Goal: Use online tool/utility: Utilize a website feature to perform a specific function

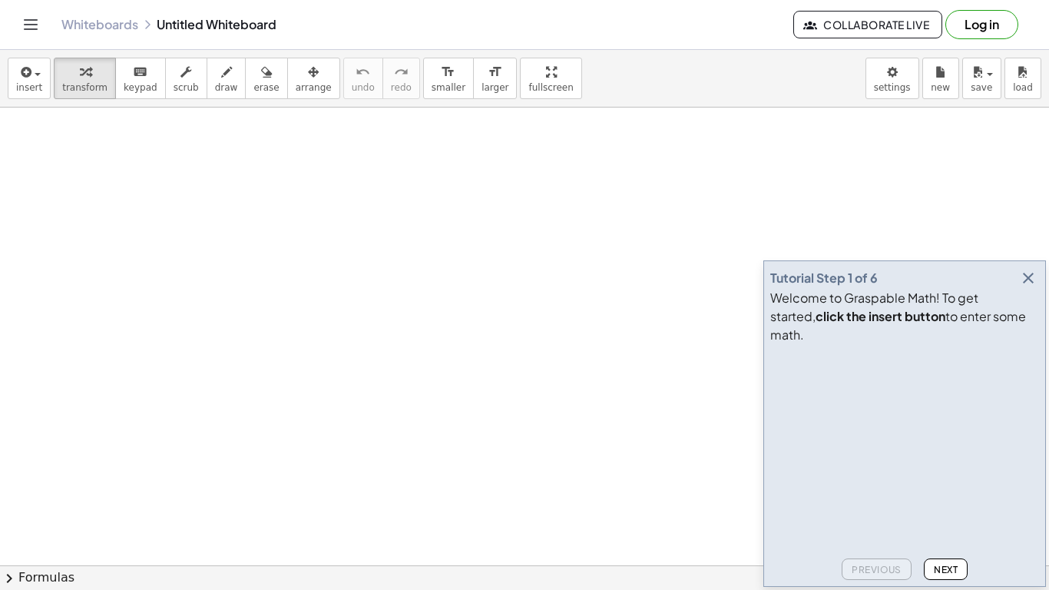
click at [1027, 287] on icon "button" at bounding box center [1028, 278] width 18 height 18
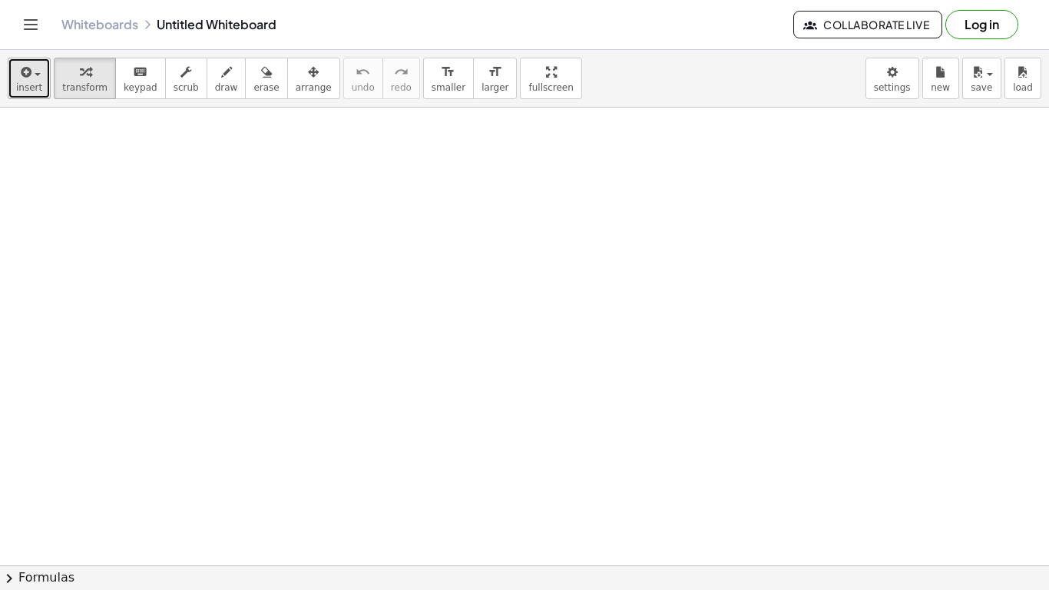
click at [36, 83] on span "insert" at bounding box center [29, 87] width 26 height 11
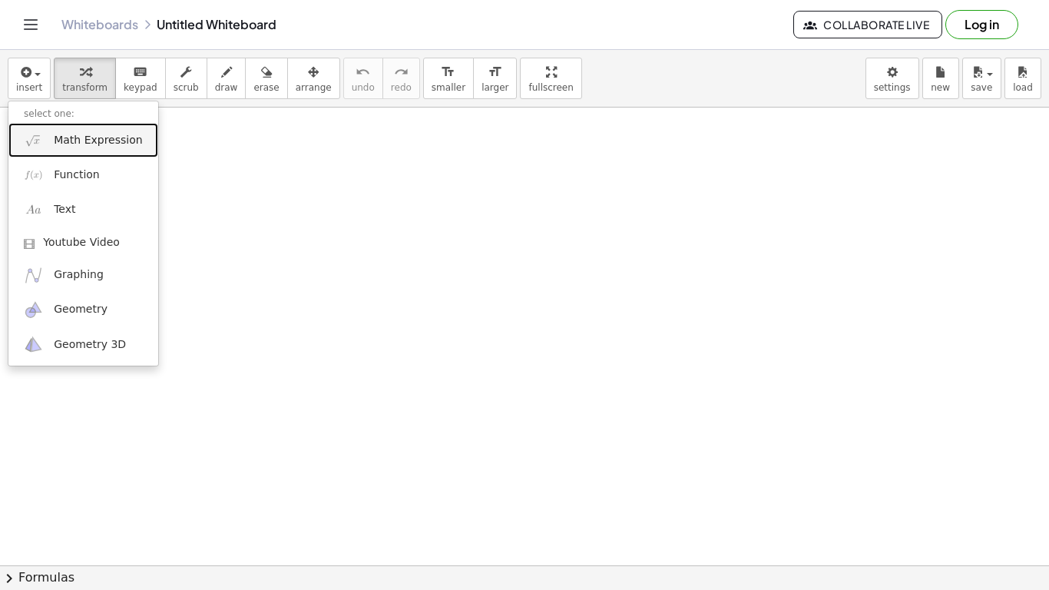
click at [84, 141] on span "Math Expression" at bounding box center [98, 140] width 88 height 15
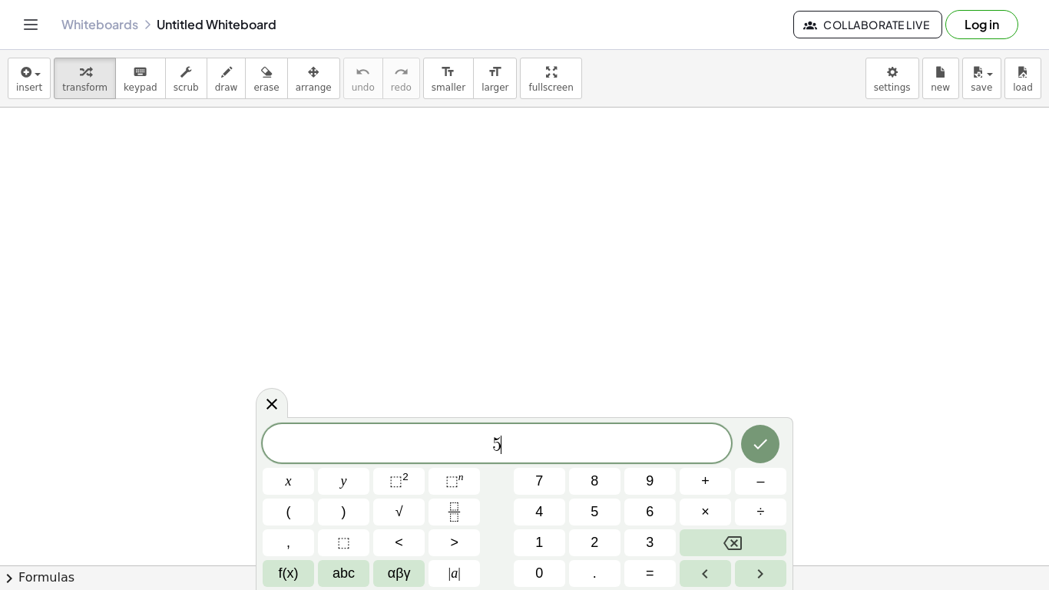
scroll to position [1, 0]
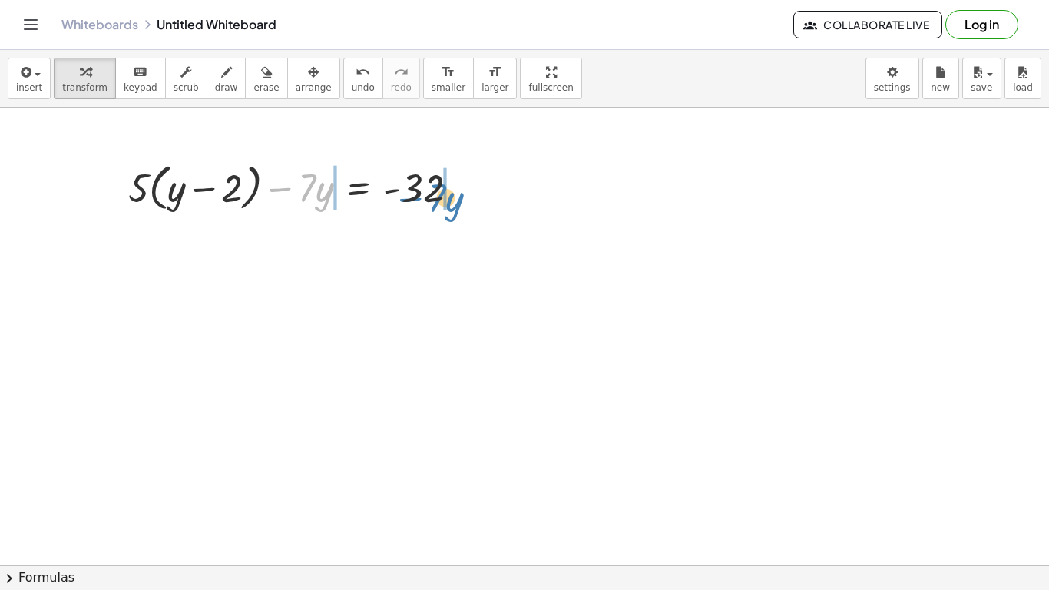
drag, startPoint x: 269, startPoint y: 199, endPoint x: 395, endPoint y: 210, distance: 126.4
click at [395, 210] on div at bounding box center [300, 186] width 358 height 58
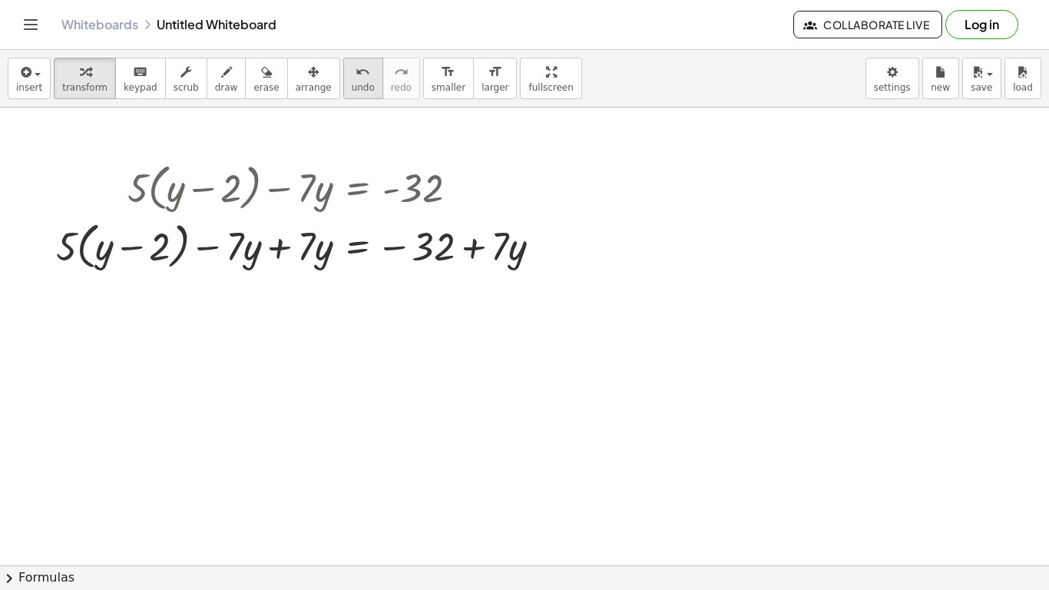
click at [352, 87] on span "undo" at bounding box center [363, 87] width 23 height 11
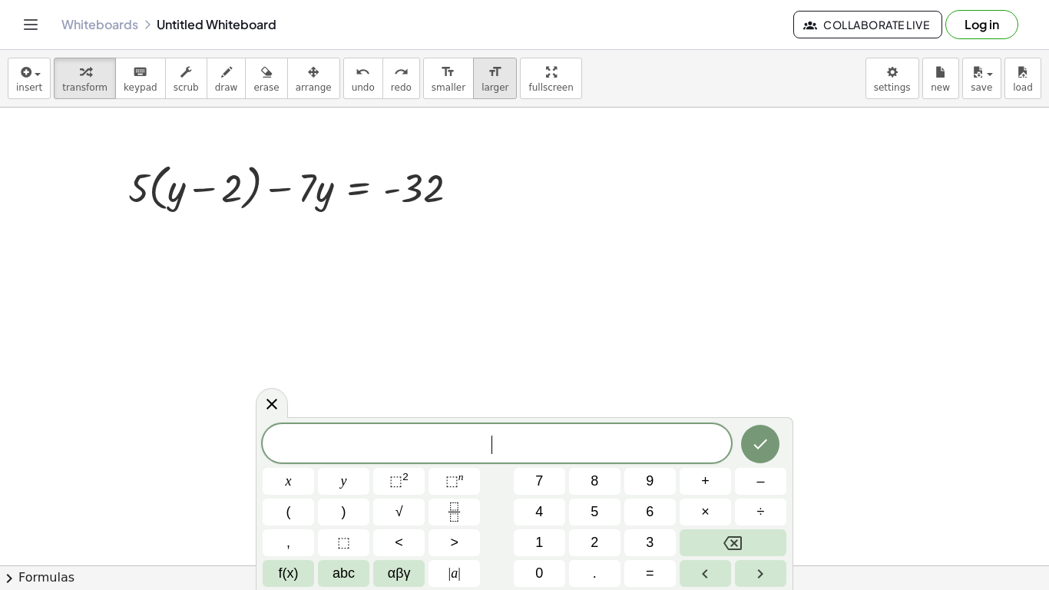
click at [488, 78] on icon "format_size" at bounding box center [495, 72] width 15 height 18
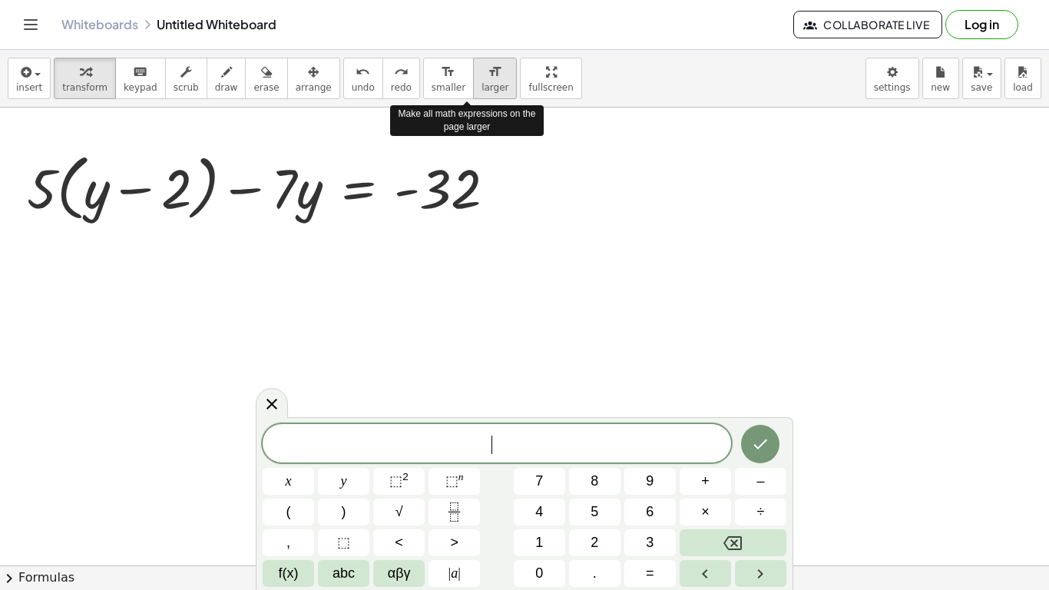
click at [482, 82] on span "larger" at bounding box center [495, 87] width 27 height 11
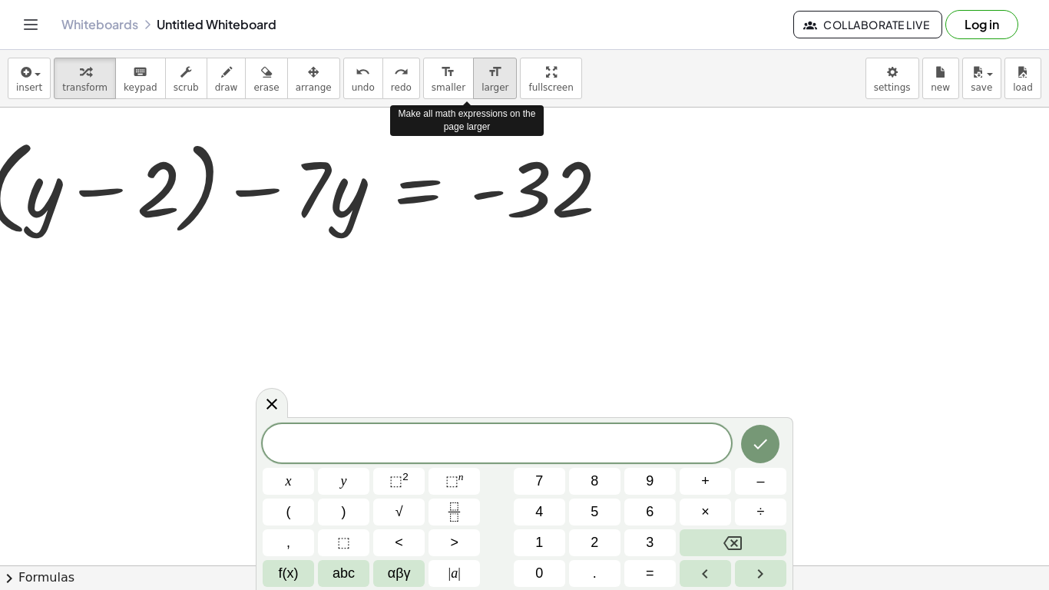
click at [482, 82] on span "larger" at bounding box center [495, 87] width 27 height 11
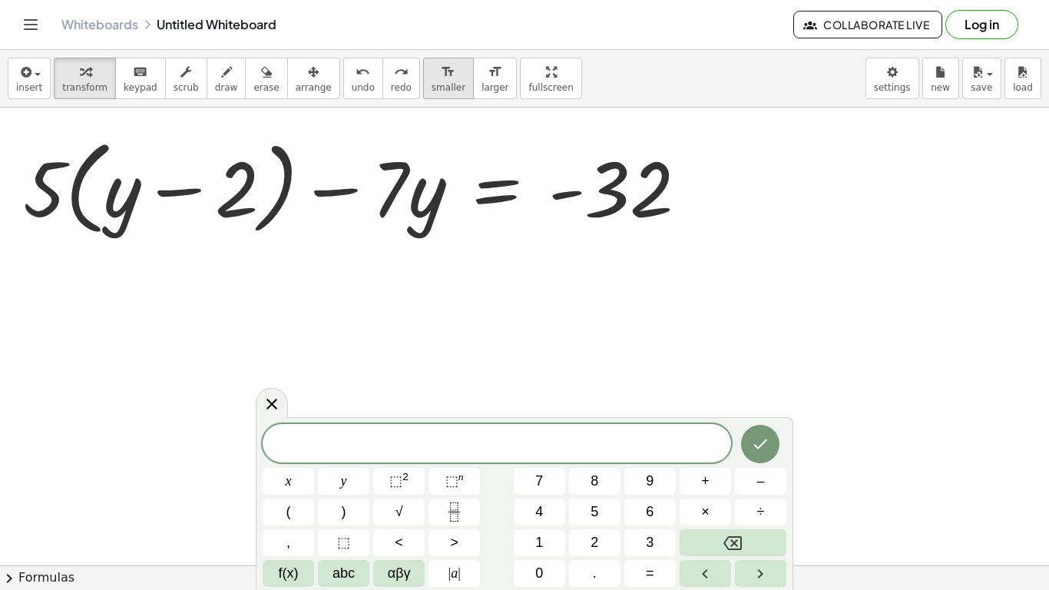
click at [432, 84] on span "smaller" at bounding box center [449, 87] width 34 height 11
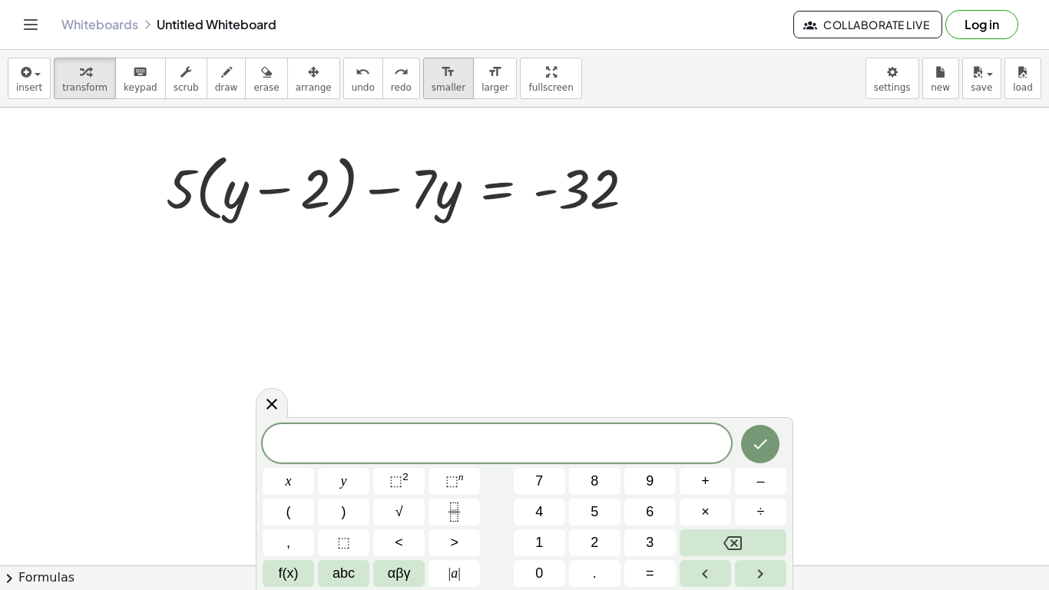
click at [432, 84] on span "smaller" at bounding box center [449, 87] width 34 height 11
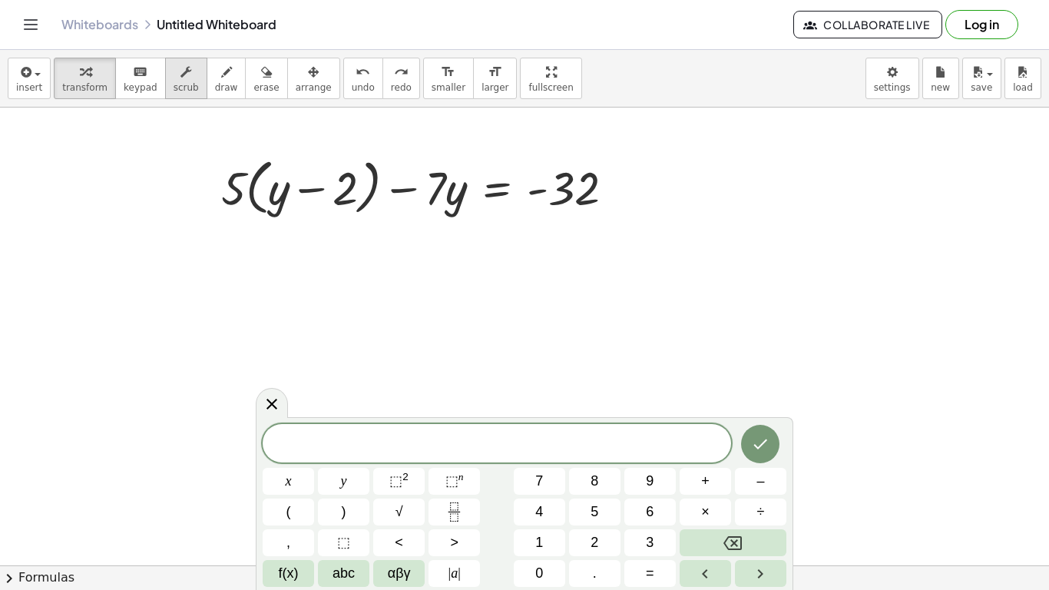
click at [183, 82] on span "scrub" at bounding box center [186, 87] width 25 height 11
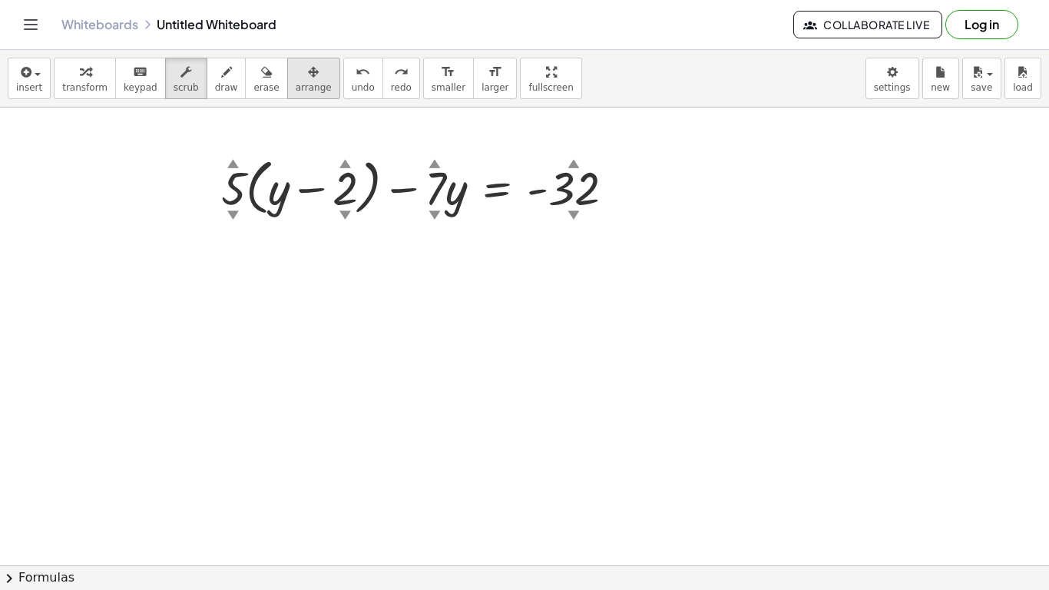
click at [296, 82] on span "arrange" at bounding box center [314, 87] width 36 height 11
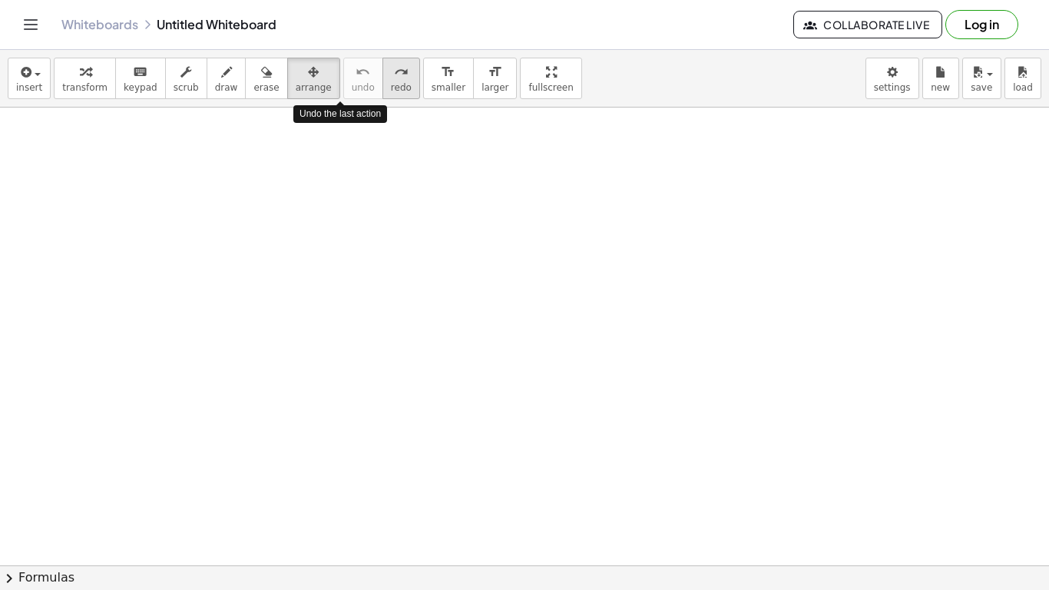
click at [391, 84] on span "redo" at bounding box center [401, 87] width 21 height 11
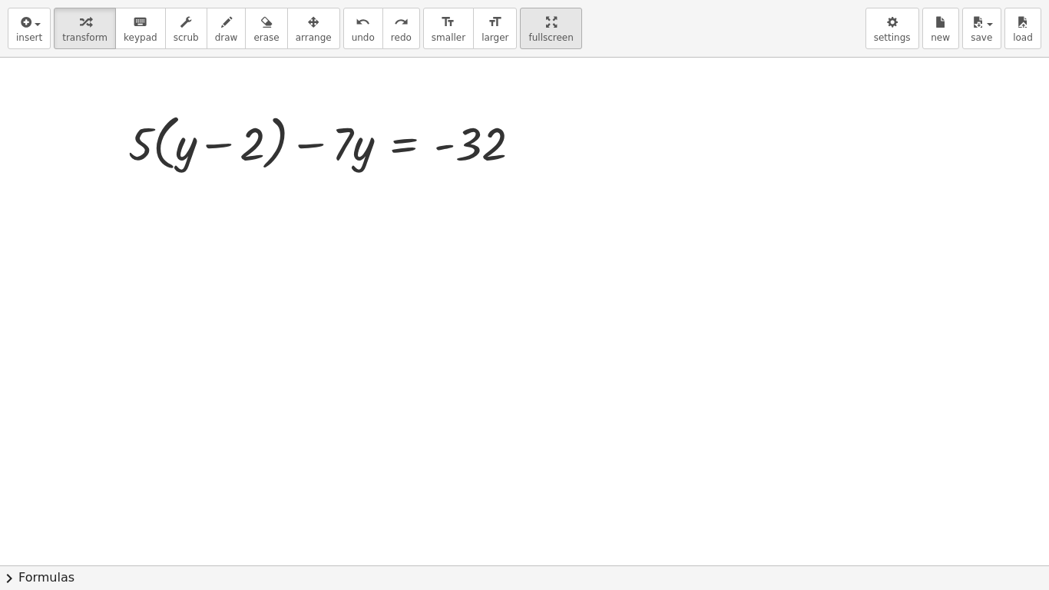
click at [503, 75] on div "insert select one: Math Expression Function Text Youtube Video Graphing Geometr…" at bounding box center [524, 295] width 1049 height 590
click at [138, 39] on span "keypad" at bounding box center [141, 37] width 34 height 11
click at [94, 42] on span "transform" at bounding box center [84, 37] width 45 height 11
click at [273, 156] on div at bounding box center [331, 142] width 421 height 68
click at [341, 218] on div at bounding box center [524, 565] width 1049 height 1015
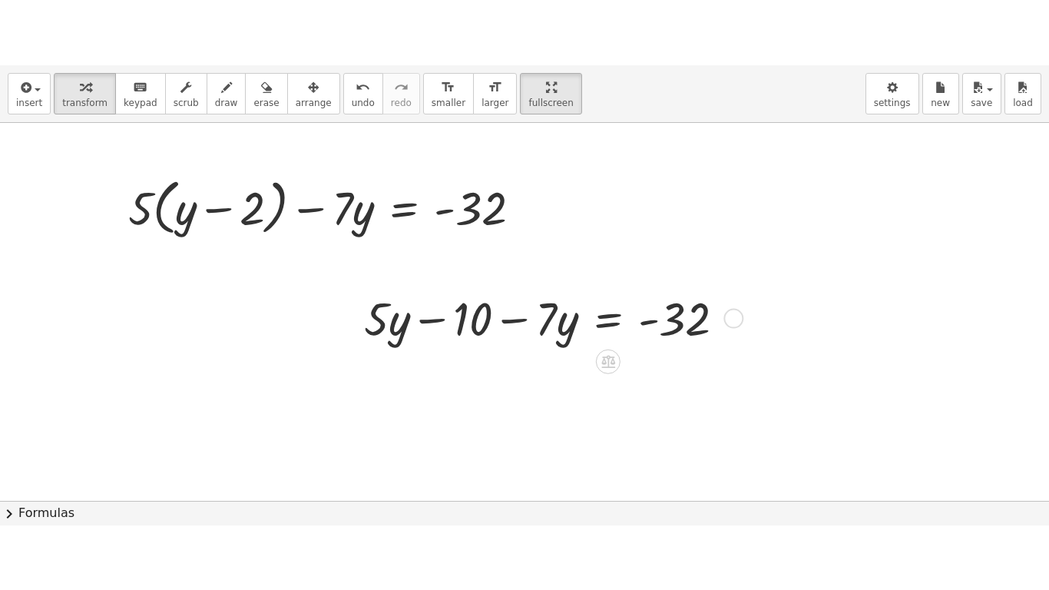
scroll to position [0, 0]
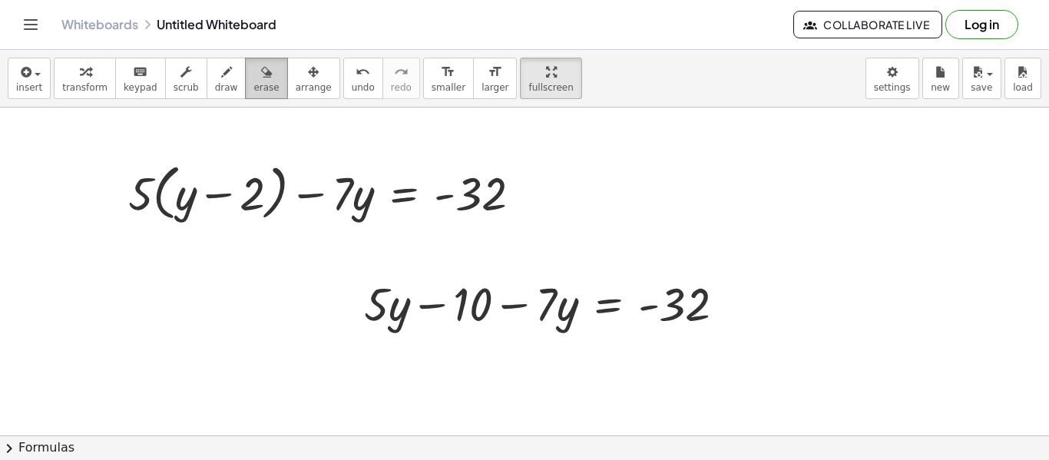
click at [258, 86] on span "erase" at bounding box center [265, 87] width 25 height 11
drag, startPoint x: 720, startPoint y: 223, endPoint x: 701, endPoint y: 276, distance: 56.4
click at [701, 276] on div at bounding box center [524, 436] width 1049 height 656
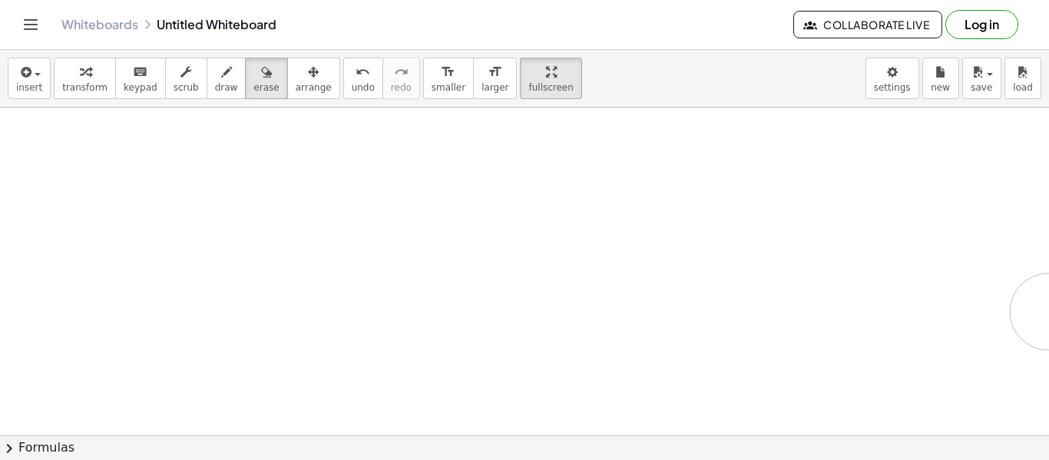
drag, startPoint x: 701, startPoint y: 276, endPoint x: 1048, endPoint y: 315, distance: 349.4
click at [1048, 315] on div at bounding box center [524, 436] width 1049 height 656
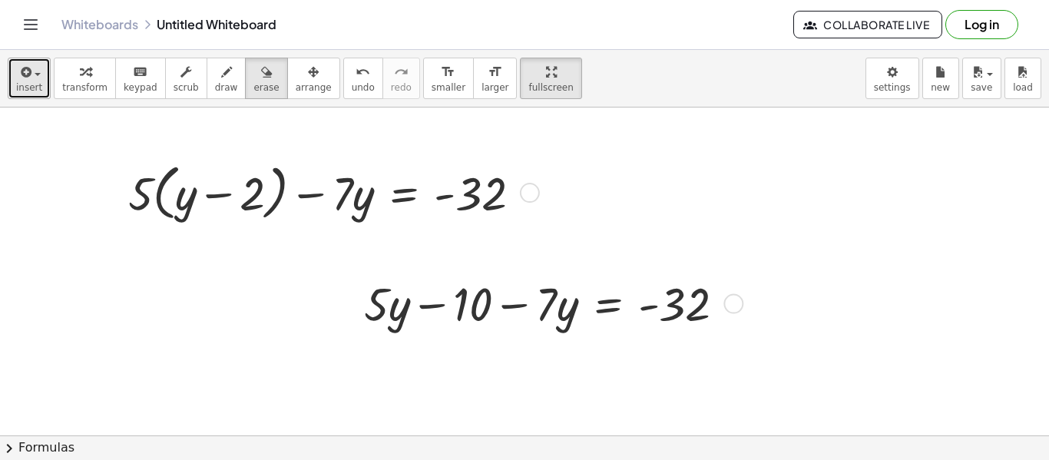
click at [31, 91] on span "insert" at bounding box center [29, 87] width 26 height 11
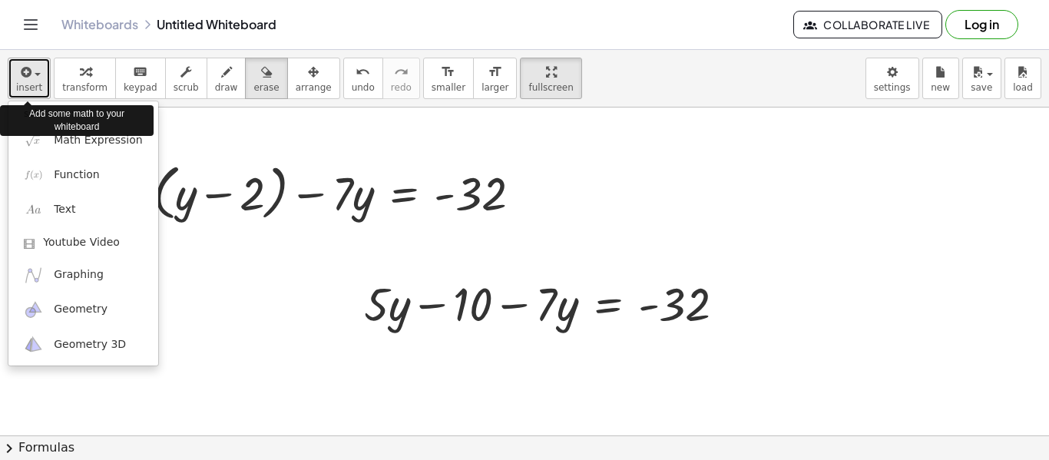
click at [27, 90] on span "insert" at bounding box center [29, 87] width 26 height 11
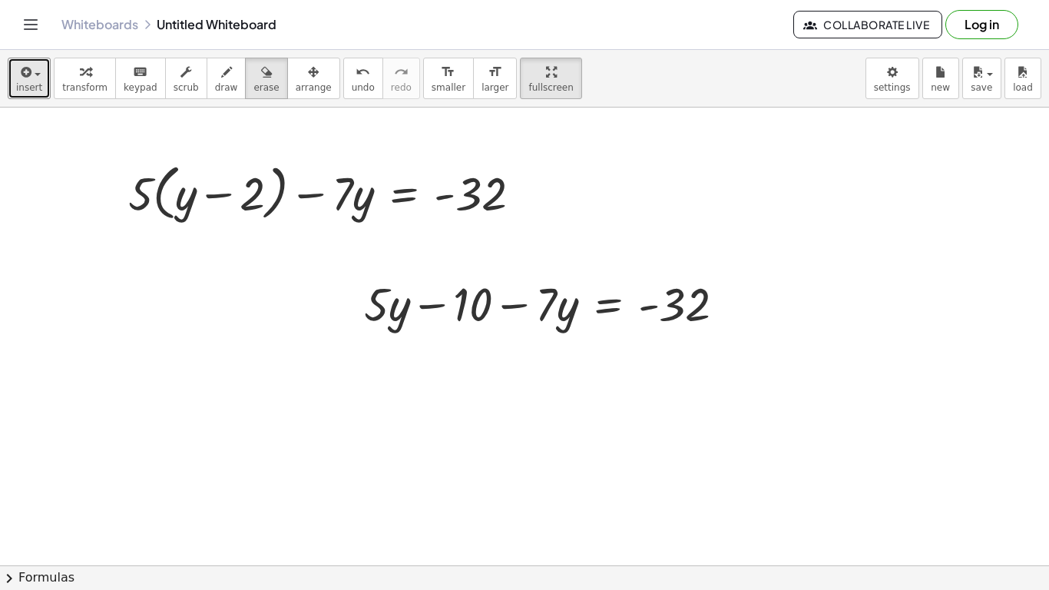
click at [633, 314] on div at bounding box center [524, 565] width 1049 height 915
click at [95, 90] on span "transform" at bounding box center [84, 87] width 45 height 11
click at [127, 84] on span "keypad" at bounding box center [141, 87] width 34 height 11
drag, startPoint x: 415, startPoint y: 300, endPoint x: 339, endPoint y: 324, distance: 78.9
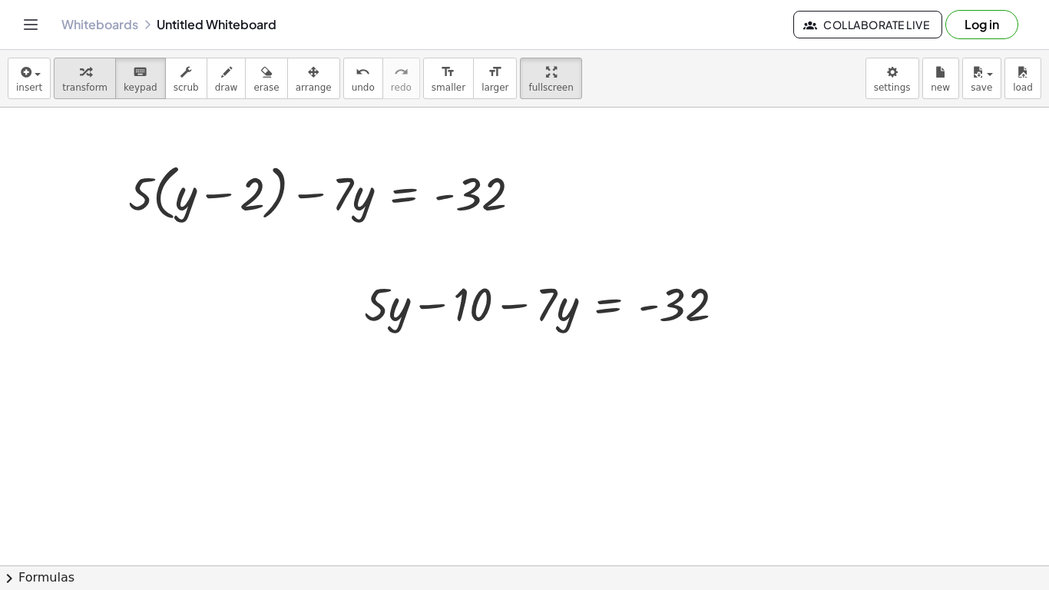
click at [95, 94] on button "transform" at bounding box center [85, 78] width 62 height 41
click at [98, 322] on div at bounding box center [524, 565] width 1049 height 915
drag, startPoint x: 518, startPoint y: 323, endPoint x: 531, endPoint y: 315, distance: 16.2
click at [531, 315] on div at bounding box center [550, 302] width 389 height 61
drag, startPoint x: 379, startPoint y: 309, endPoint x: 591, endPoint y: 298, distance: 211.5
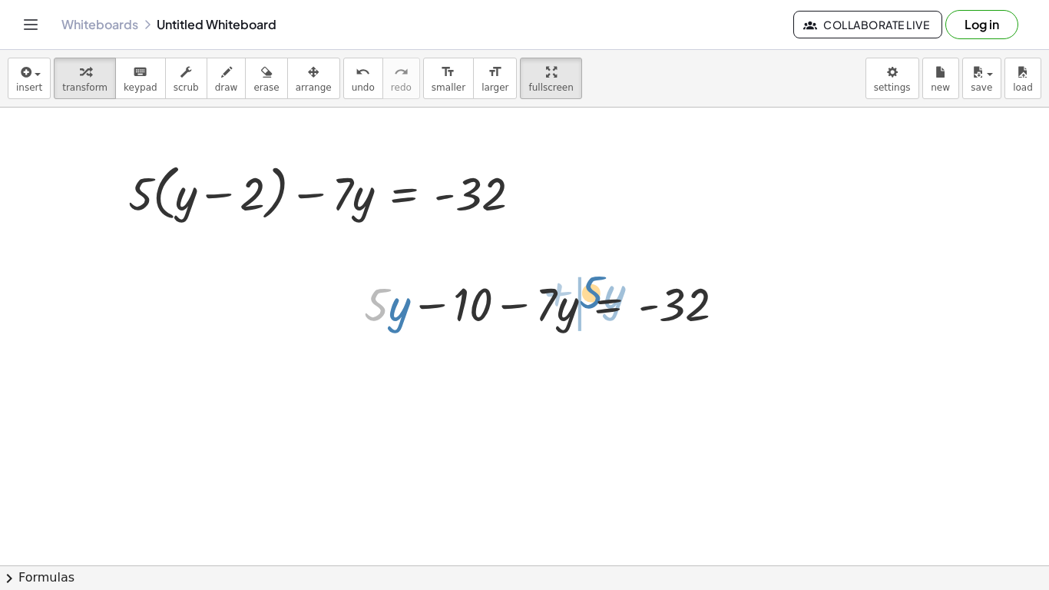
click at [591, 298] on div at bounding box center [550, 302] width 389 height 61
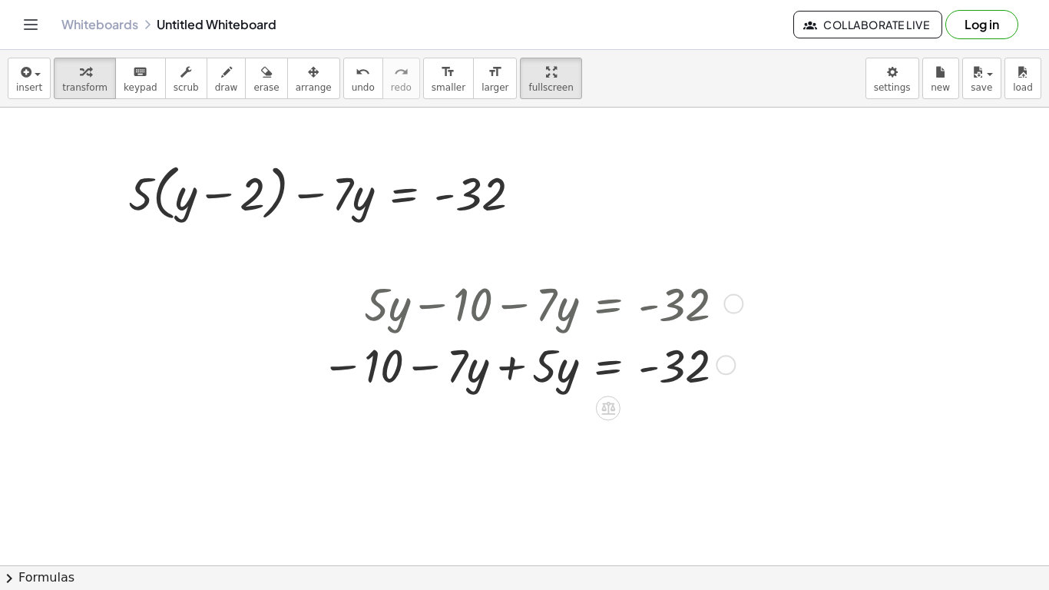
click at [511, 372] on div at bounding box center [529, 363] width 432 height 61
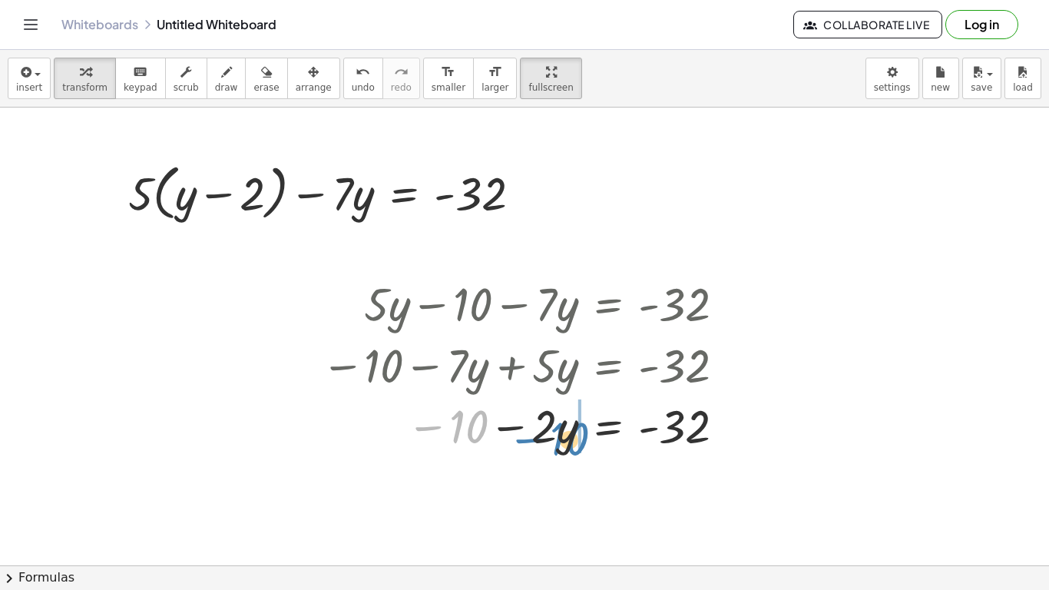
drag, startPoint x: 457, startPoint y: 437, endPoint x: 558, endPoint y: 449, distance: 102.1
click at [558, 449] on div at bounding box center [529, 424] width 432 height 61
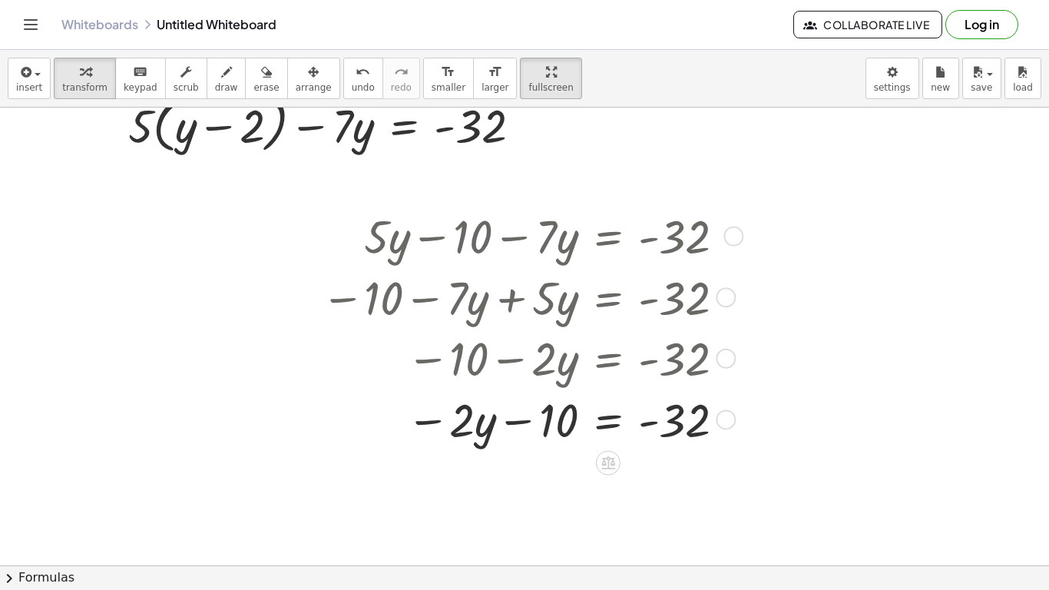
scroll to position [82, 0]
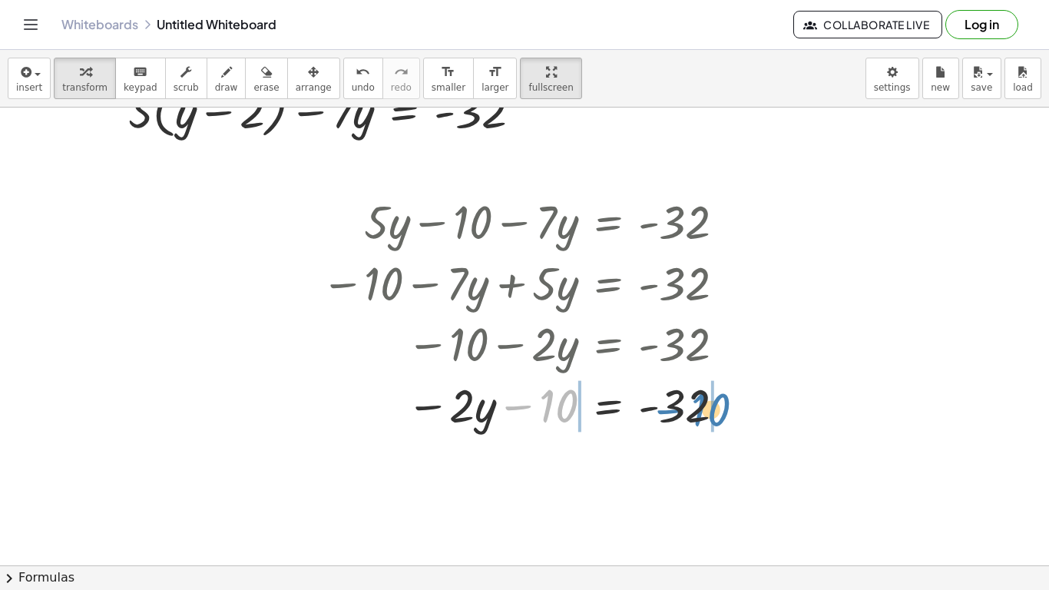
drag, startPoint x: 548, startPoint y: 403, endPoint x: 700, endPoint y: 407, distance: 151.4
click at [700, 407] on div at bounding box center [529, 403] width 432 height 61
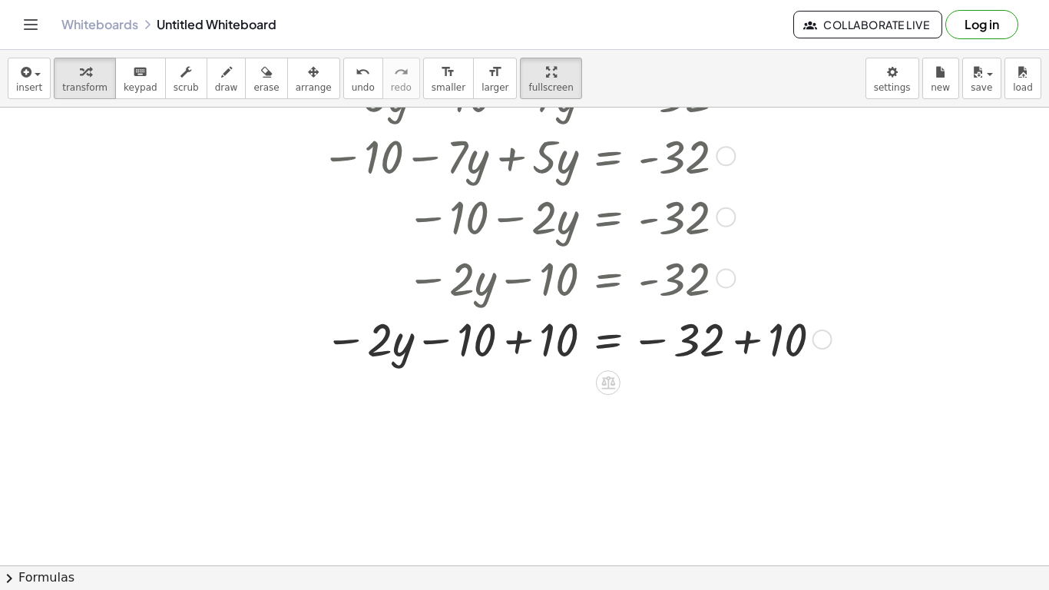
scroll to position [214, 0]
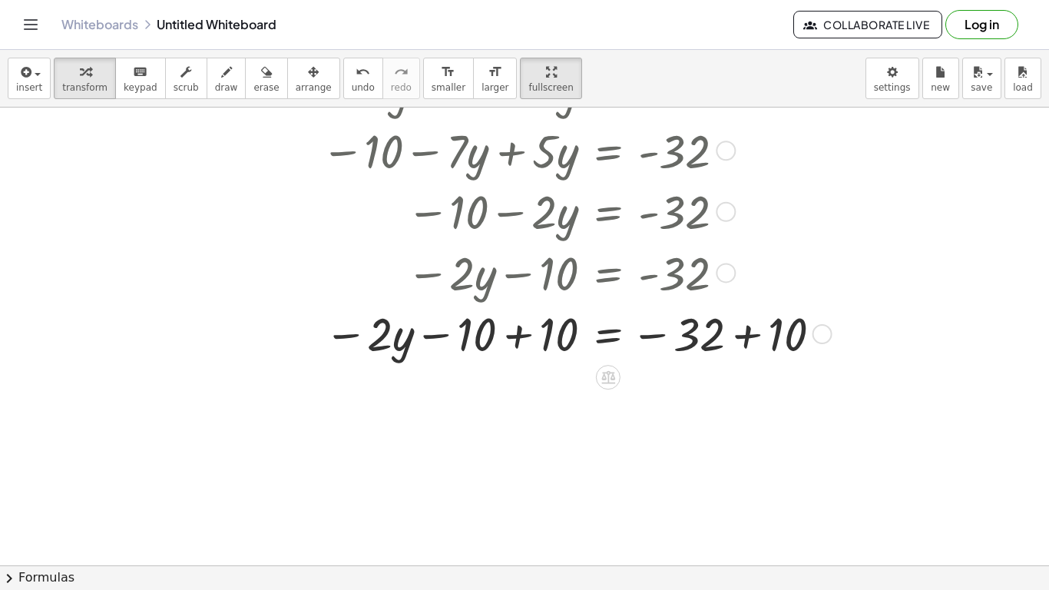
click at [511, 329] on div at bounding box center [573, 332] width 521 height 61
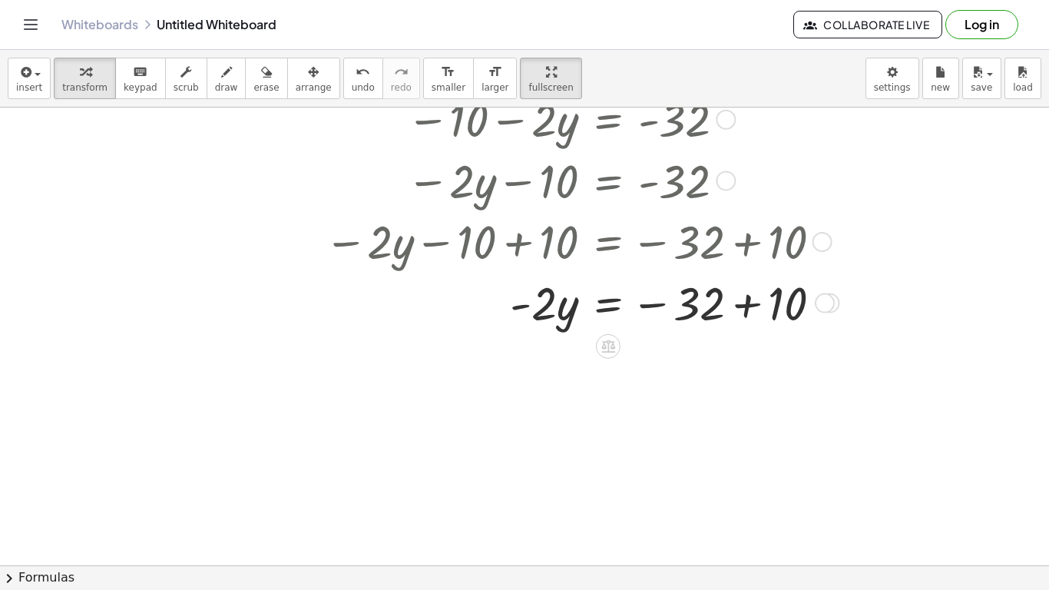
scroll to position [346, 0]
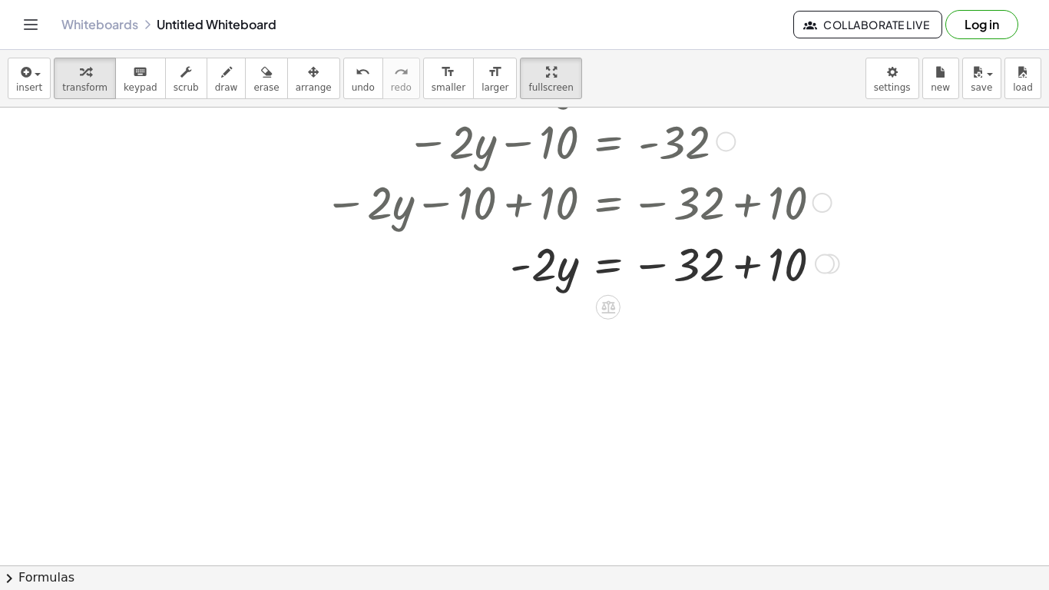
click at [748, 267] on div at bounding box center [577, 262] width 528 height 61
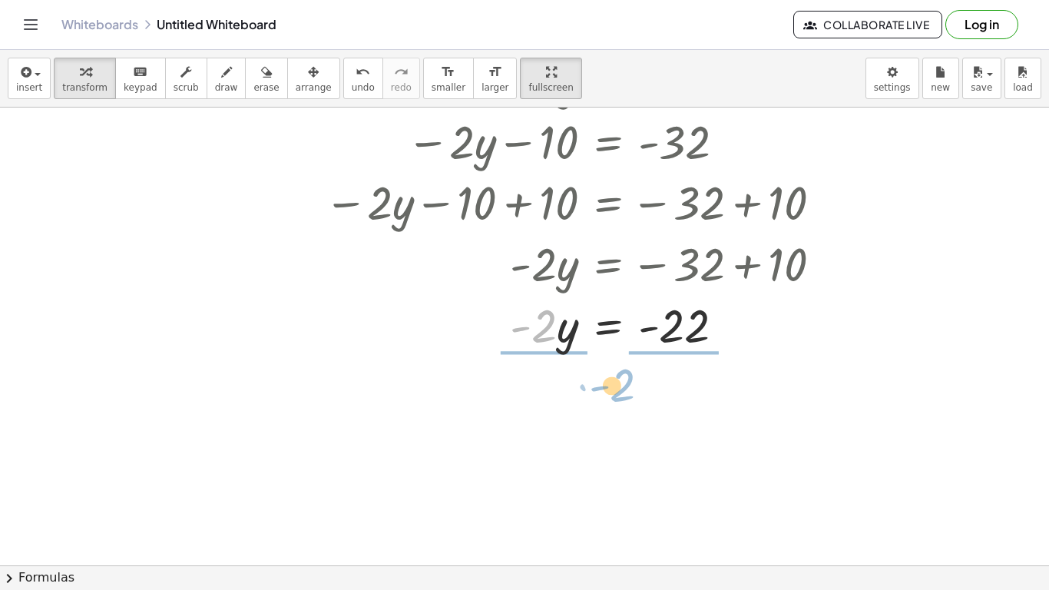
drag, startPoint x: 552, startPoint y: 339, endPoint x: 627, endPoint y: 403, distance: 99.1
click at [627, 403] on div "+ · 5 · ( + y − 2 ) − · 7 · y = - 32 + · 5 · y − 10 − · 7 · y = - 32 − 10 − · 7…" at bounding box center [524, 219] width 1049 height 915
click at [700, 147] on div at bounding box center [577, 140] width 528 height 61
drag, startPoint x: 540, startPoint y: 328, endPoint x: 644, endPoint y: 398, distance: 125.0
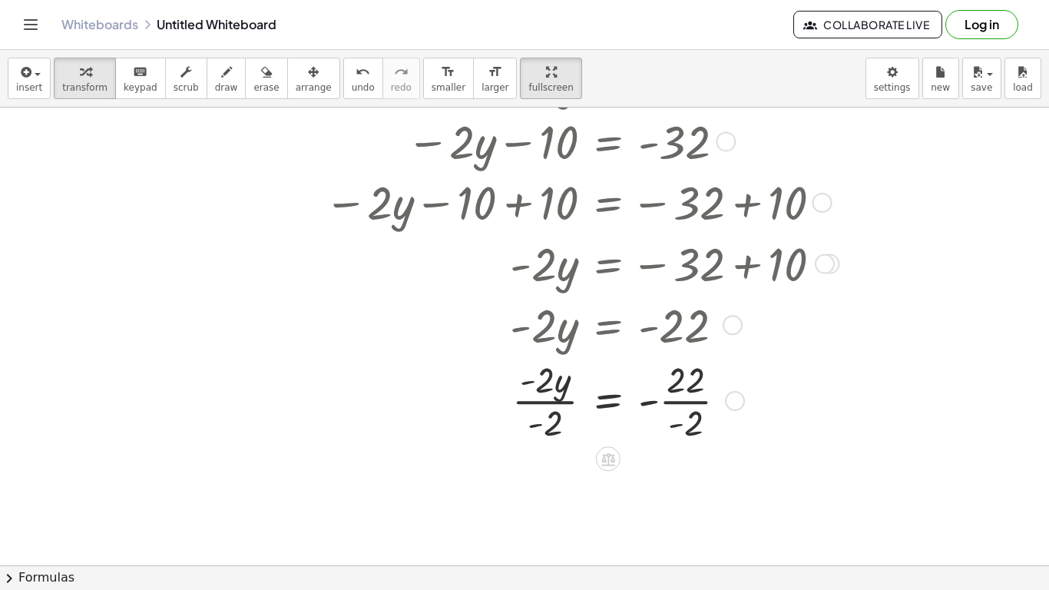
click at [662, 406] on div at bounding box center [577, 399] width 528 height 91
click at [544, 383] on div at bounding box center [577, 399] width 528 height 91
drag, startPoint x: 552, startPoint y: 434, endPoint x: 492, endPoint y: 371, distance: 87.5
click at [492, 371] on div at bounding box center [577, 399] width 528 height 91
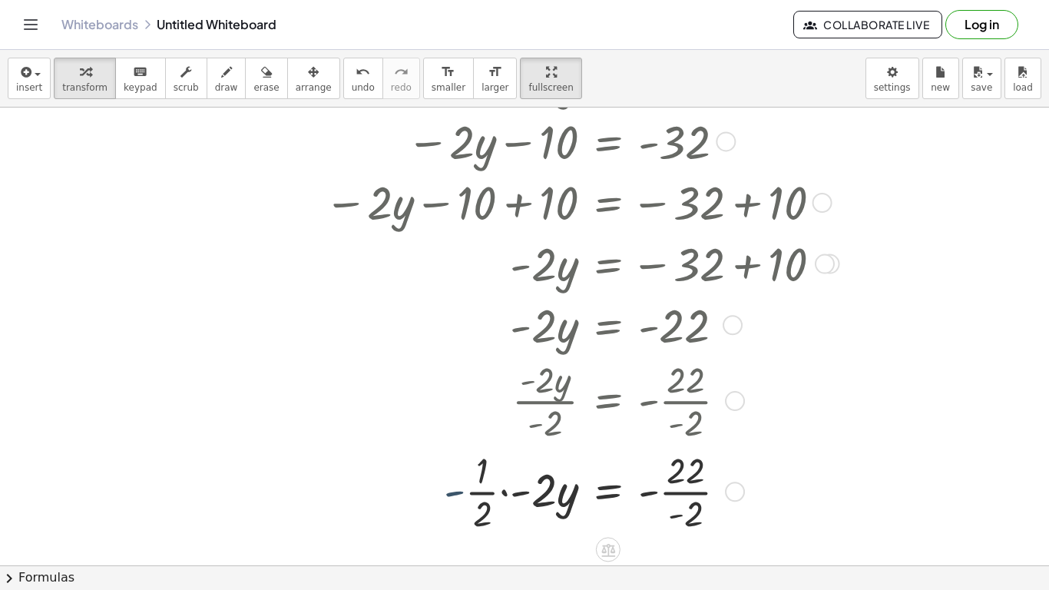
drag, startPoint x: 465, startPoint y: 498, endPoint x: 472, endPoint y: 502, distance: 8.3
click at [472, 502] on div at bounding box center [577, 490] width 528 height 91
drag, startPoint x: 545, startPoint y: 432, endPoint x: 544, endPoint y: 469, distance: 36.9
click at [687, 508] on div at bounding box center [577, 490] width 528 height 91
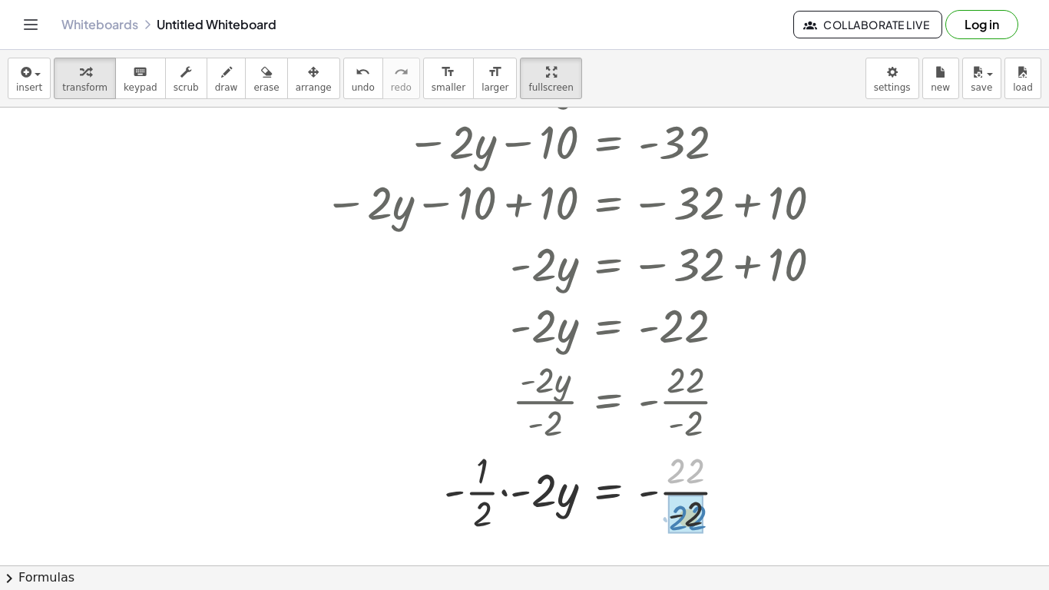
drag, startPoint x: 685, startPoint y: 477, endPoint x: 687, endPoint y: 522, distance: 45.3
drag, startPoint x: 683, startPoint y: 482, endPoint x: 683, endPoint y: 529, distance: 47.6
click at [683, 529] on div at bounding box center [577, 490] width 528 height 91
drag, startPoint x: 669, startPoint y: 513, endPoint x: 826, endPoint y: 492, distance: 158.9
click at [826, 492] on div at bounding box center [577, 490] width 528 height 91
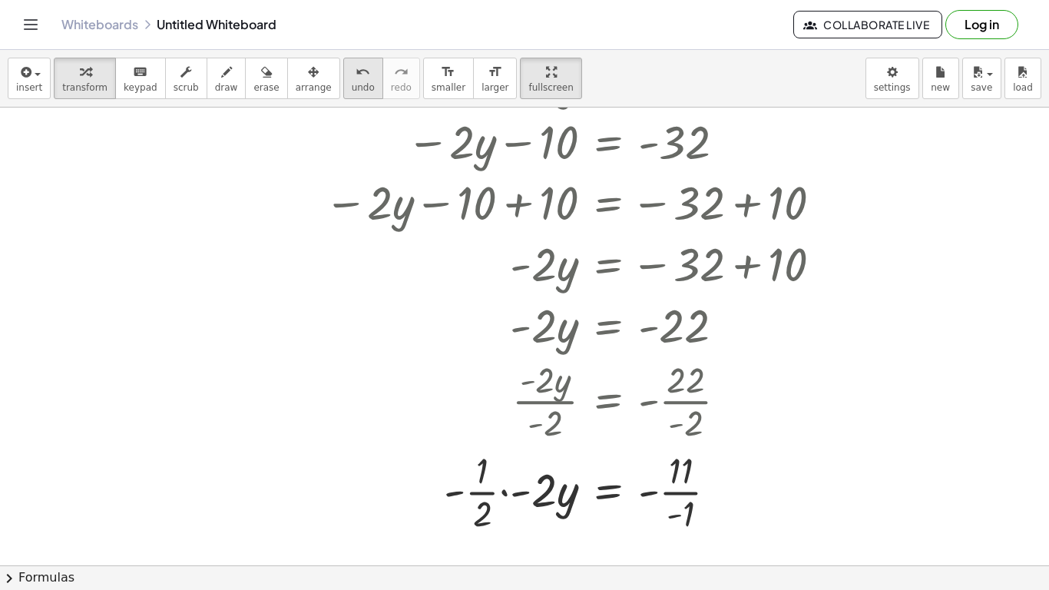
click at [356, 78] on icon "undo" at bounding box center [363, 72] width 15 height 18
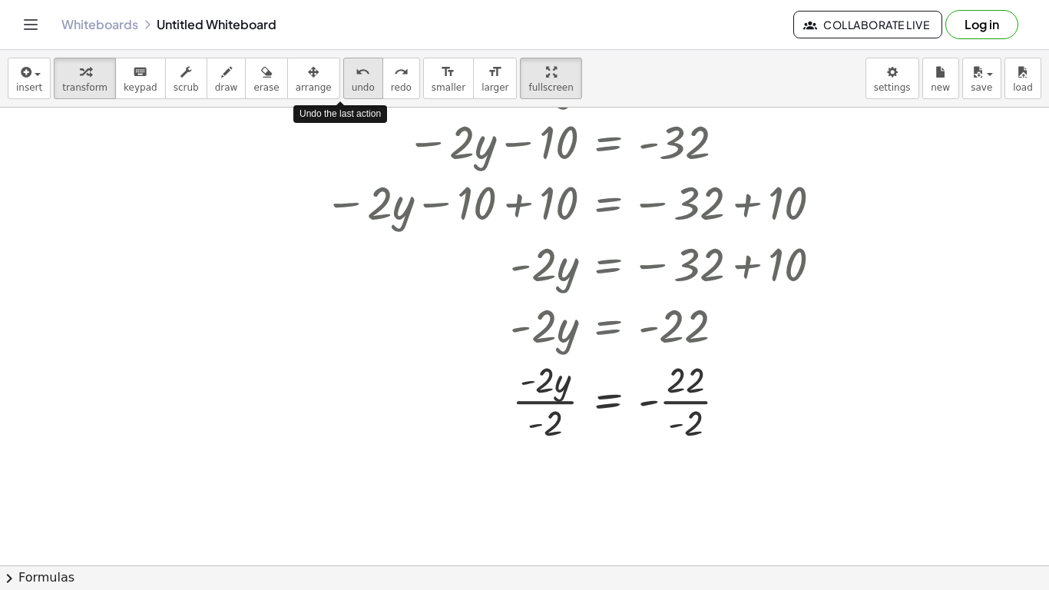
click at [356, 78] on icon "undo" at bounding box center [363, 72] width 15 height 18
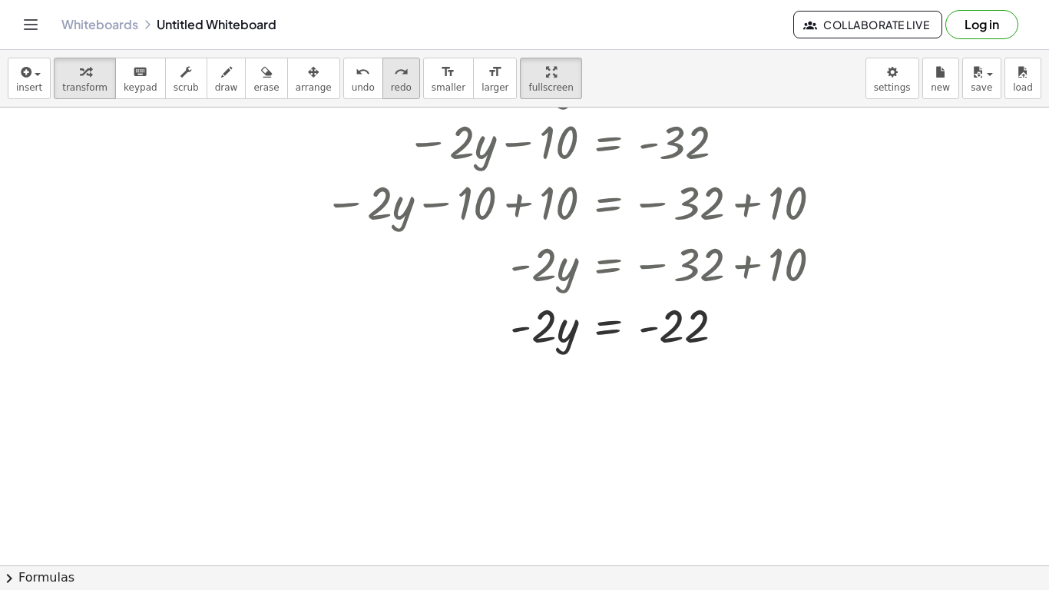
click at [391, 78] on div "redo" at bounding box center [401, 71] width 21 height 18
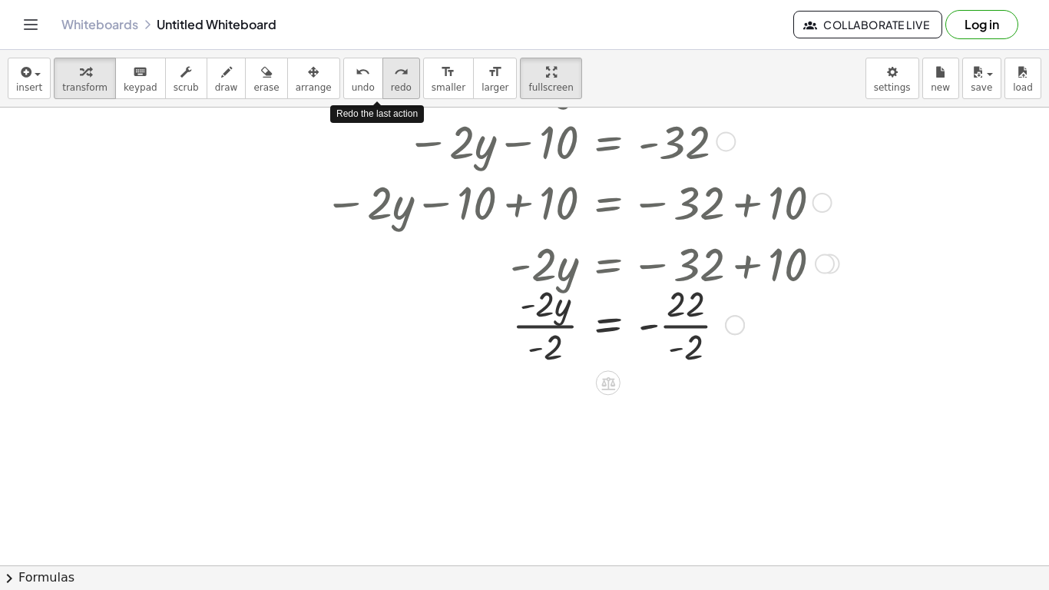
click at [391, 78] on div "redo" at bounding box center [401, 71] width 21 height 18
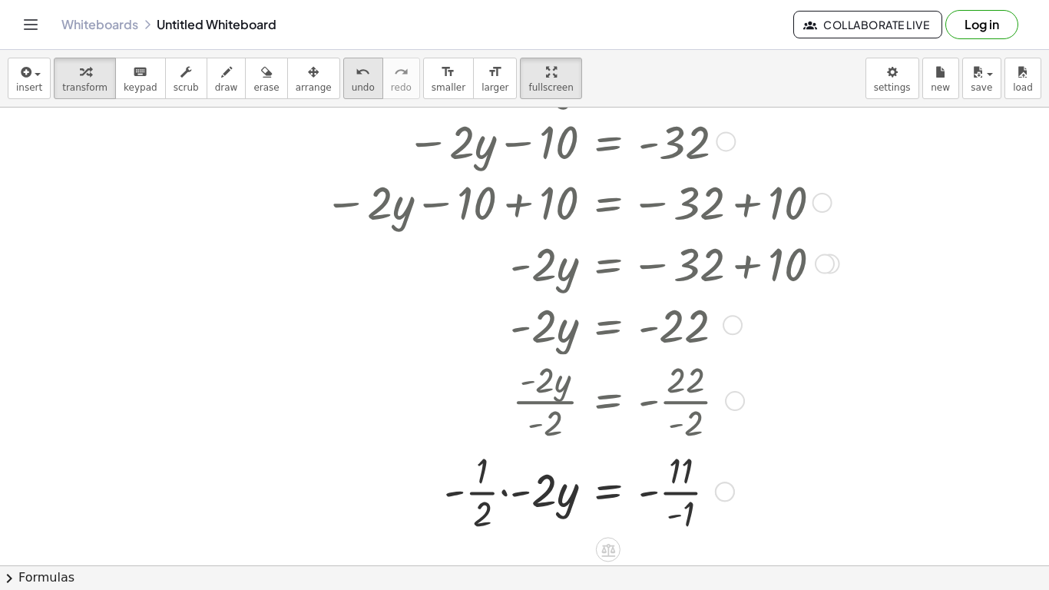
click at [352, 82] on span "undo" at bounding box center [363, 87] width 23 height 11
click at [687, 497] on div at bounding box center [569, 490] width 512 height 91
click at [652, 496] on div at bounding box center [577, 490] width 528 height 91
drag, startPoint x: 730, startPoint y: 411, endPoint x: 863, endPoint y: 535, distance: 181.5
click at [863, 535] on div "+ · 5 · ( + y − 2 ) − · 7 · y = - 32 + · 5 · y − 10 − · 7 · y = - 32 − 10 − · 7…" at bounding box center [524, 219] width 1049 height 915
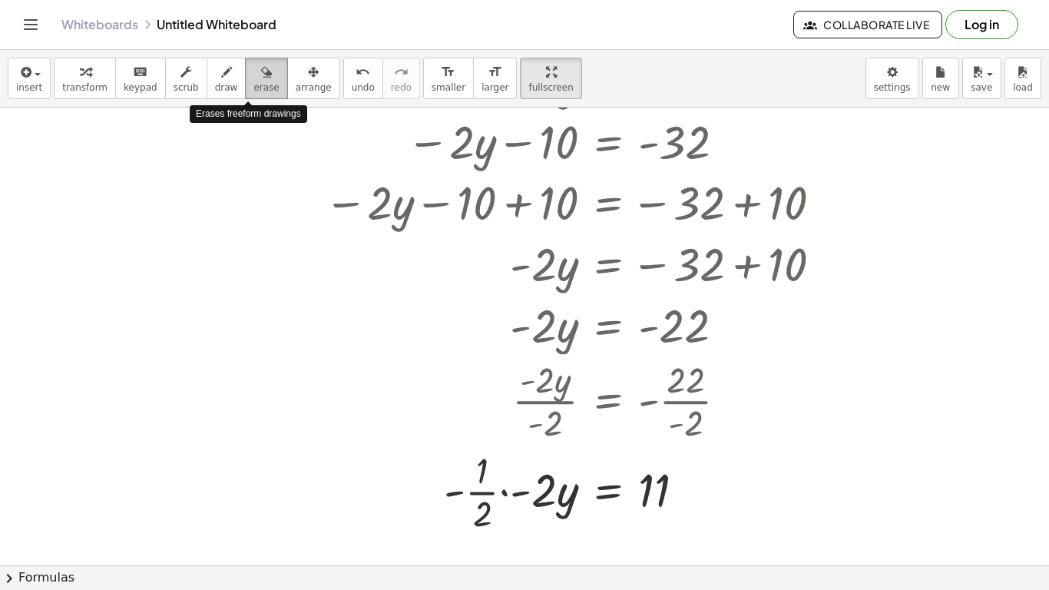
click at [261, 78] on icon "button" at bounding box center [266, 72] width 11 height 18
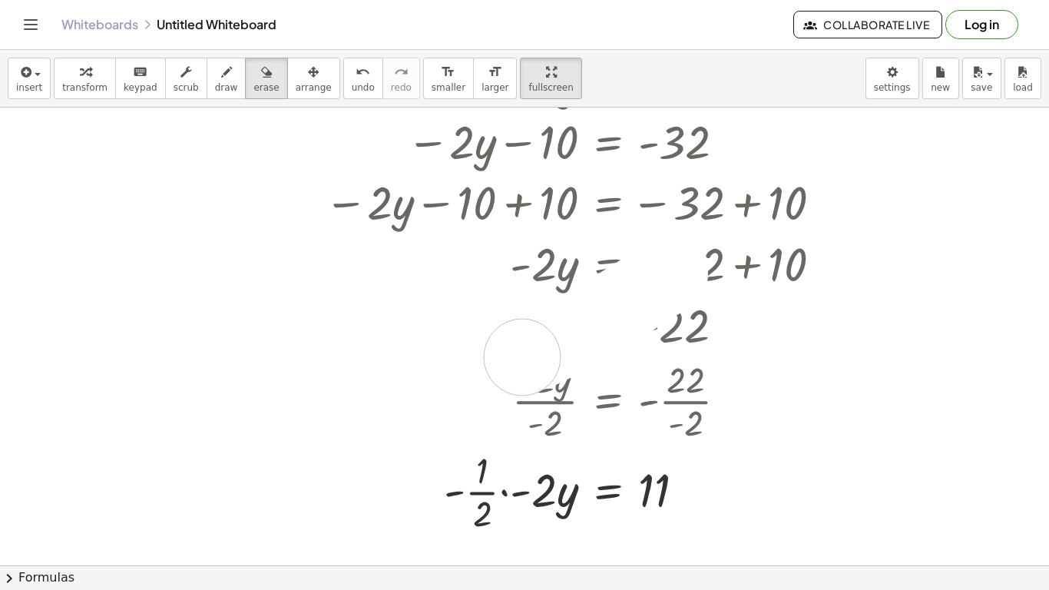
drag, startPoint x: 670, startPoint y: 274, endPoint x: 509, endPoint y: 363, distance: 183.6
click at [509, 363] on div at bounding box center [524, 219] width 1049 height 915
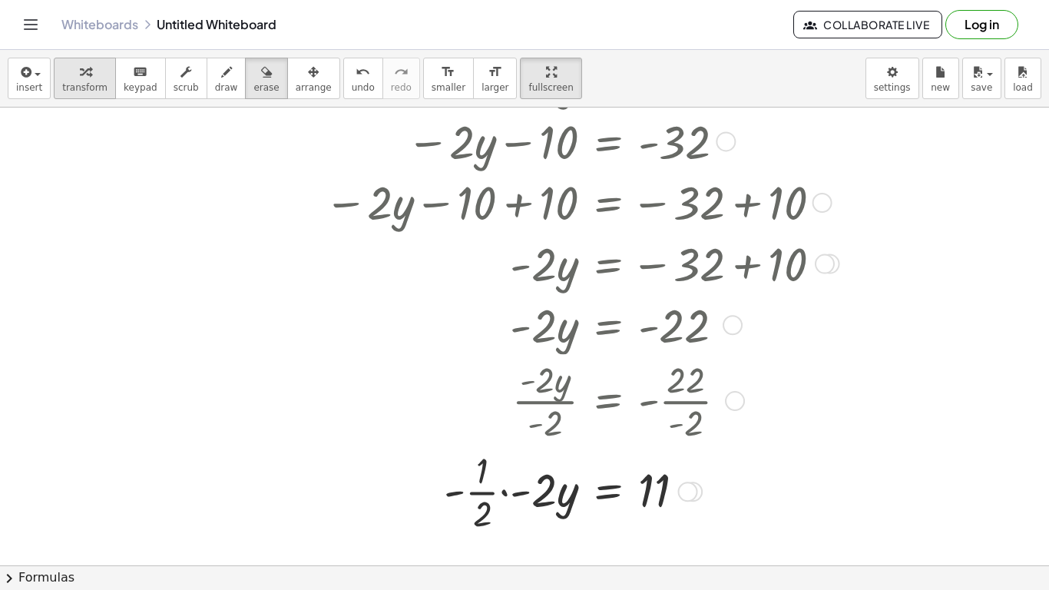
click at [92, 86] on span "transform" at bounding box center [84, 87] width 45 height 11
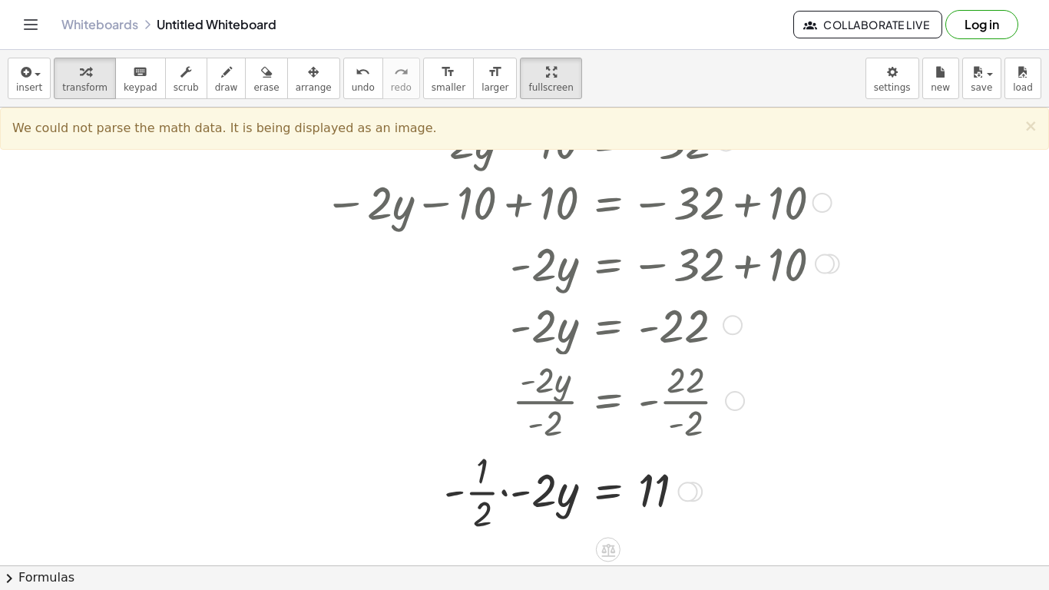
click at [323, 125] on span "We could not parse the math data. It is being displayed as an image." at bounding box center [224, 128] width 425 height 15
click at [296, 79] on div "button" at bounding box center [314, 71] width 36 height 18
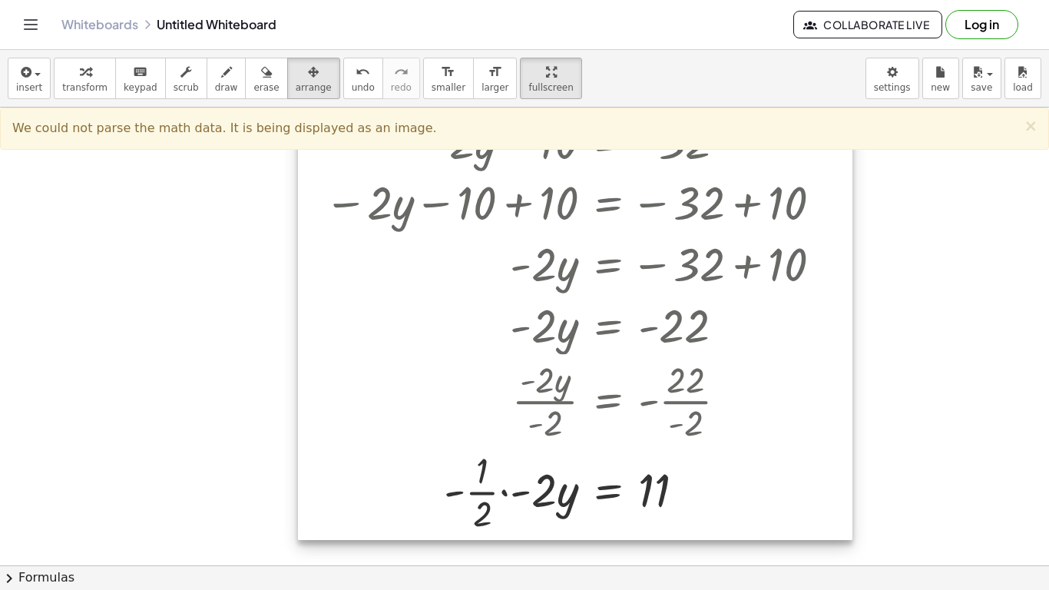
click at [424, 294] on div at bounding box center [575, 231] width 555 height 618
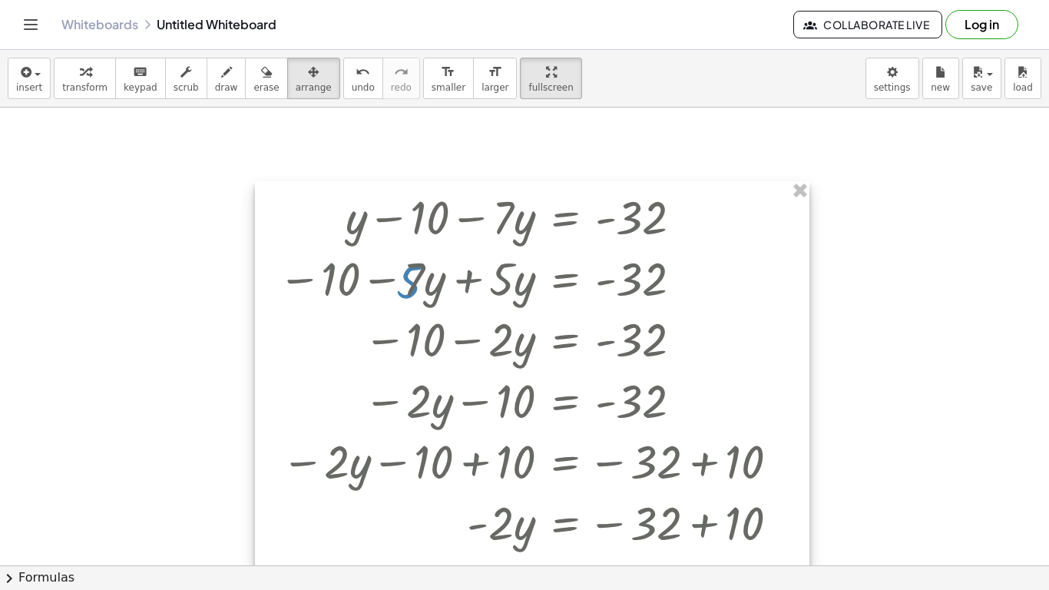
drag, startPoint x: 424, startPoint y: 294, endPoint x: 379, endPoint y: 553, distance: 262.6
click at [379, 553] on div at bounding box center [532, 490] width 555 height 618
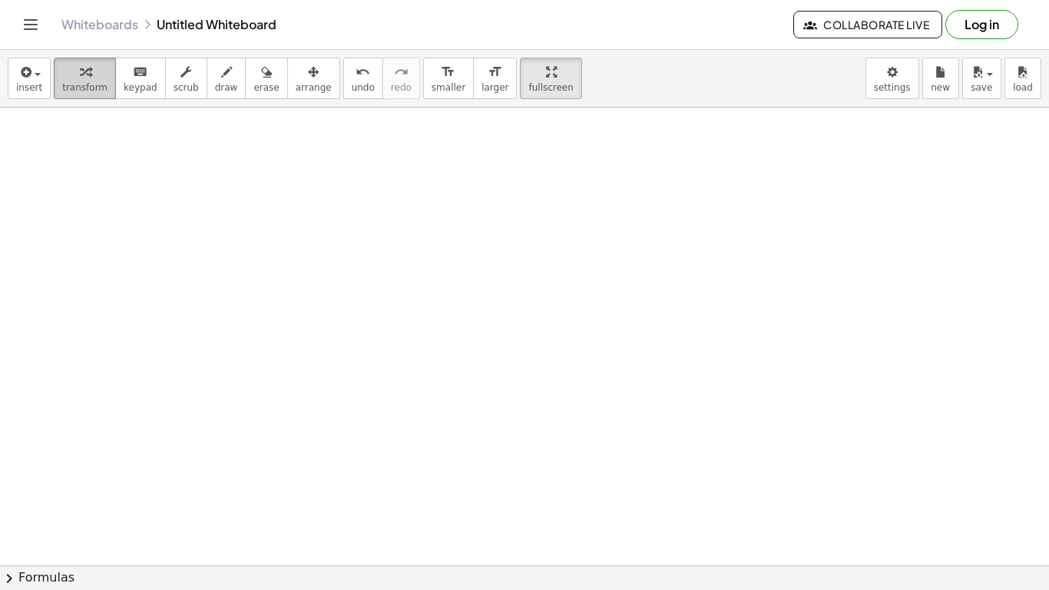
click at [79, 94] on button "transform" at bounding box center [85, 78] width 62 height 41
click at [26, 70] on icon "button" at bounding box center [25, 72] width 14 height 18
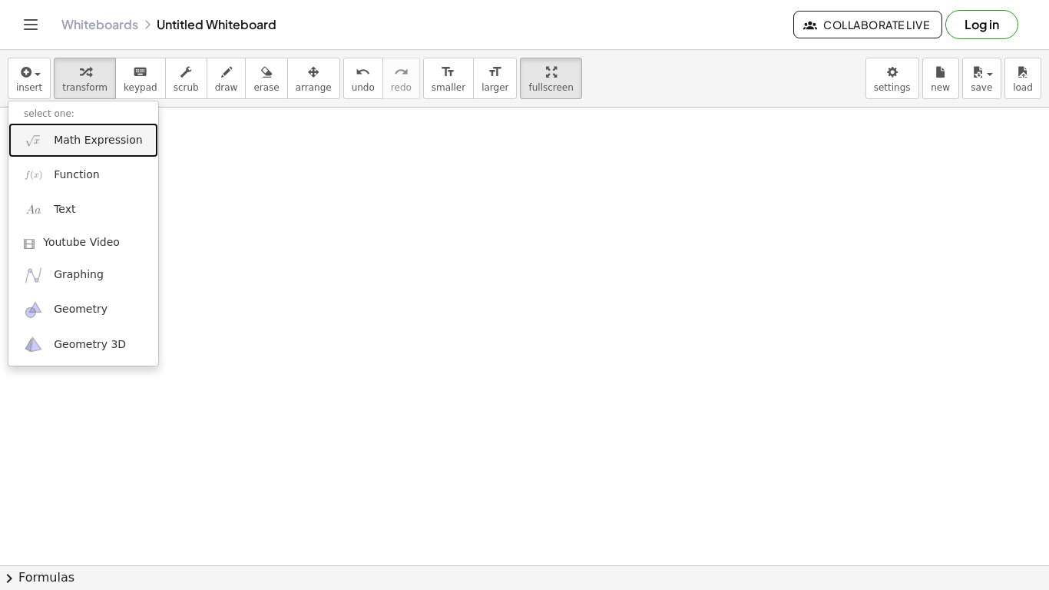
click at [89, 138] on span "Math Expression" at bounding box center [98, 140] width 88 height 15
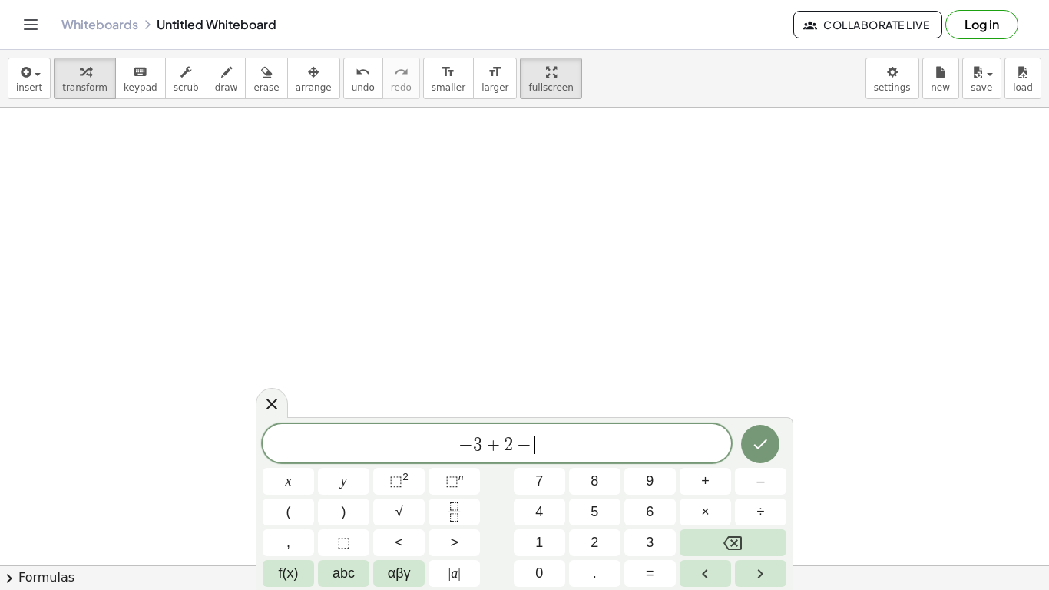
scroll to position [15, 0]
click at [449, 509] on icon "Fraction" at bounding box center [454, 511] width 19 height 19
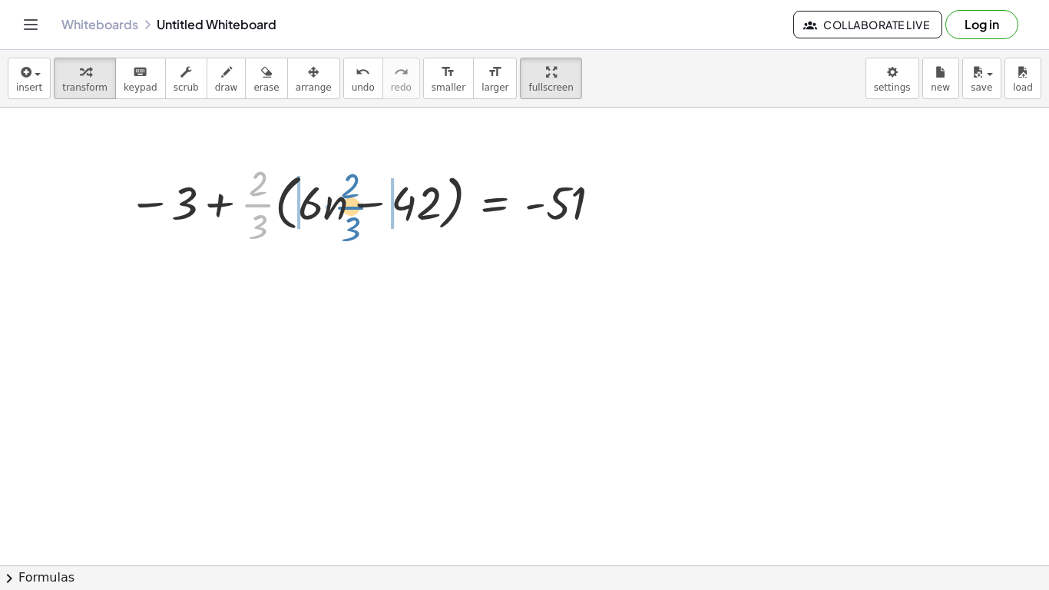
drag, startPoint x: 251, startPoint y: 200, endPoint x: 343, endPoint y: 202, distance: 92.2
click at [343, 202] on div at bounding box center [367, 202] width 493 height 91
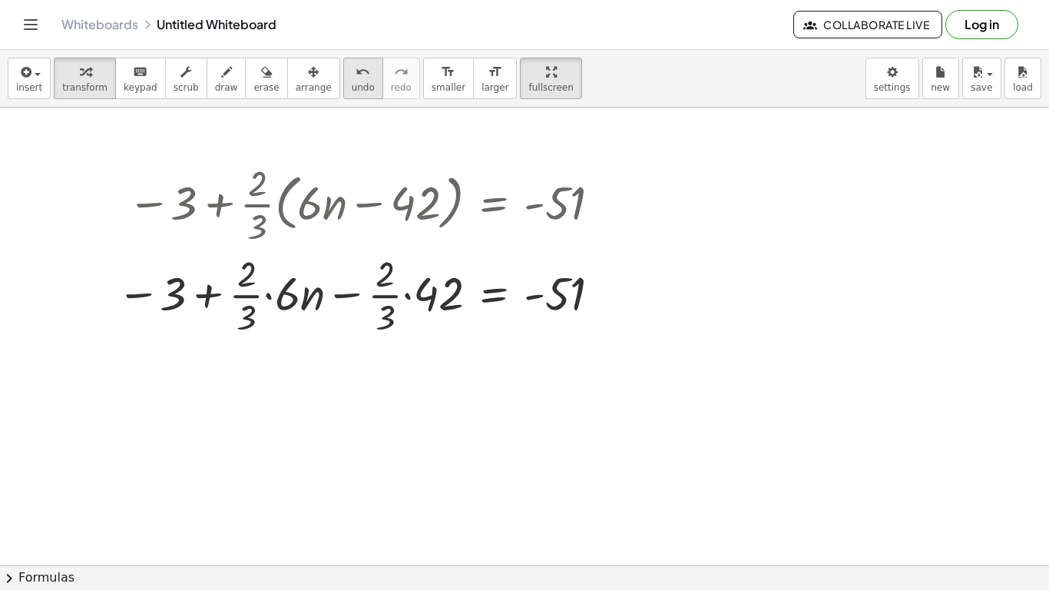
click at [352, 88] on span "undo" at bounding box center [363, 87] width 23 height 11
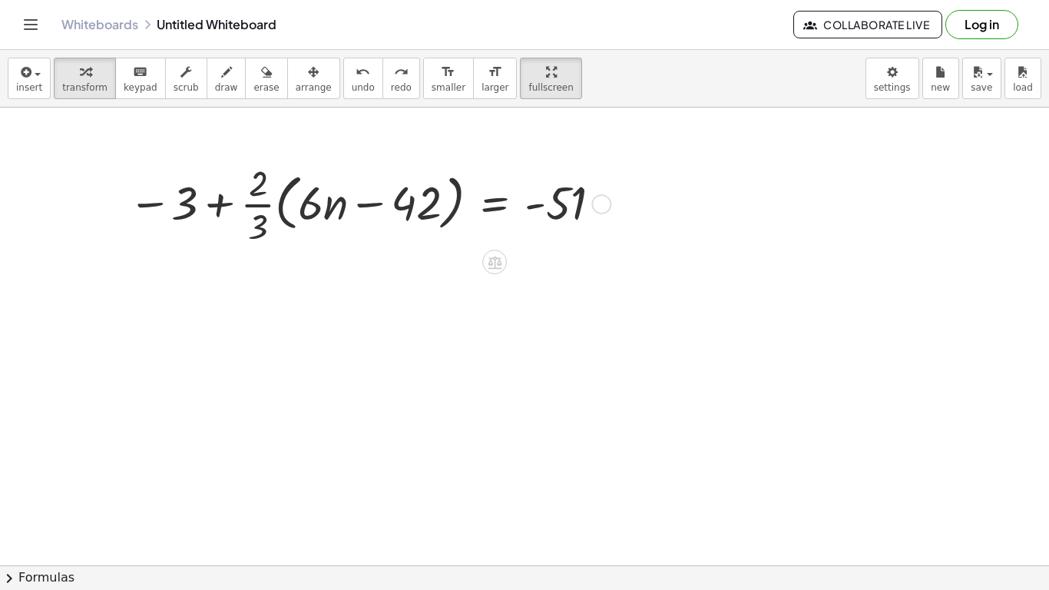
click at [310, 208] on div at bounding box center [367, 202] width 493 height 91
click at [261, 208] on div at bounding box center [367, 202] width 493 height 91
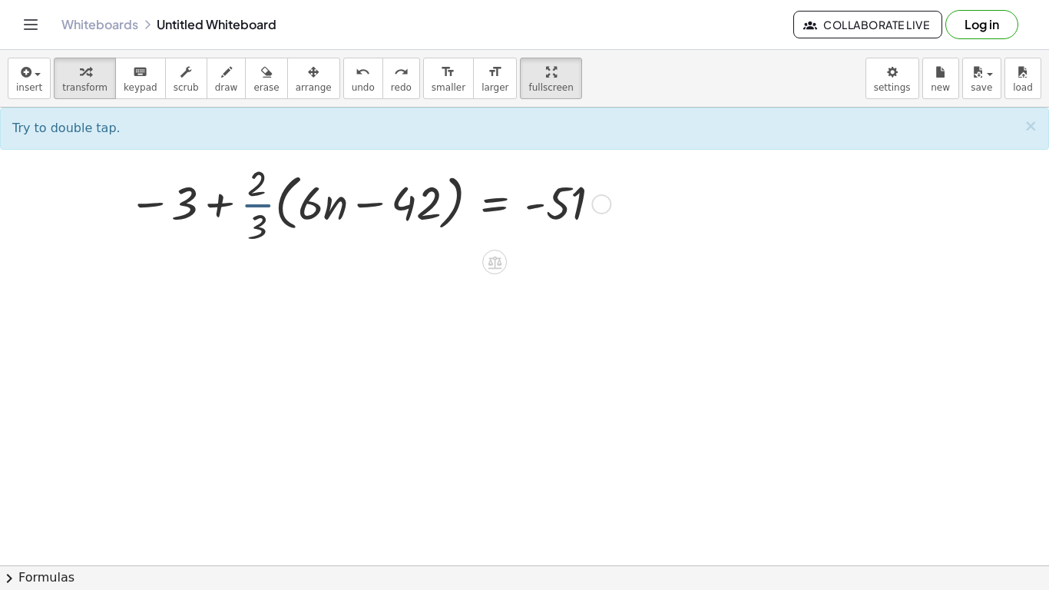
click at [261, 211] on div at bounding box center [367, 202] width 493 height 91
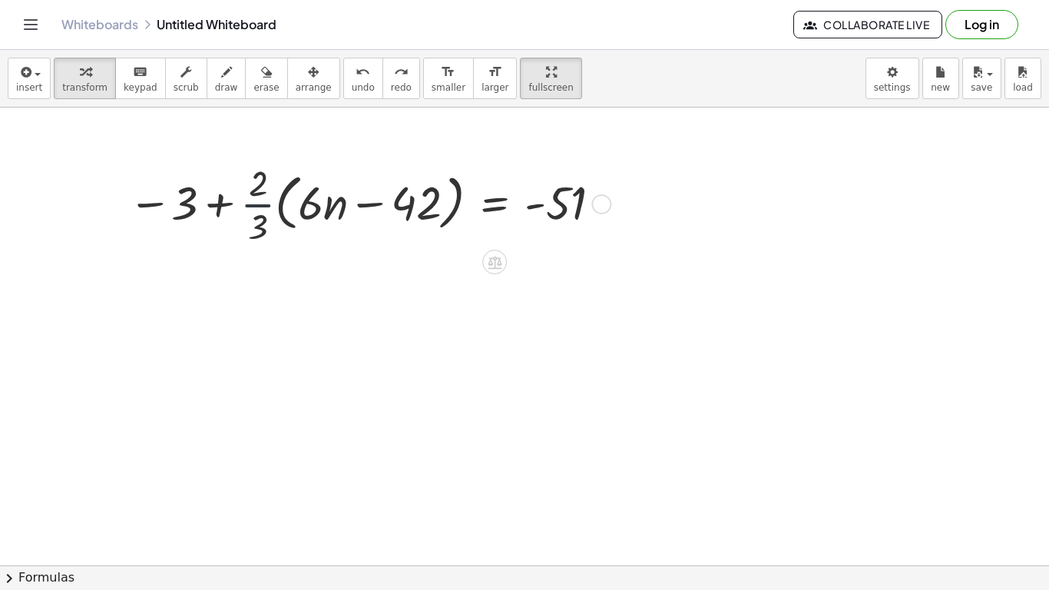
click at [261, 211] on div at bounding box center [367, 202] width 493 height 91
click at [261, 211] on div at bounding box center [317, 202] width 591 height 68
click at [261, 211] on div at bounding box center [317, 203] width 591 height 68
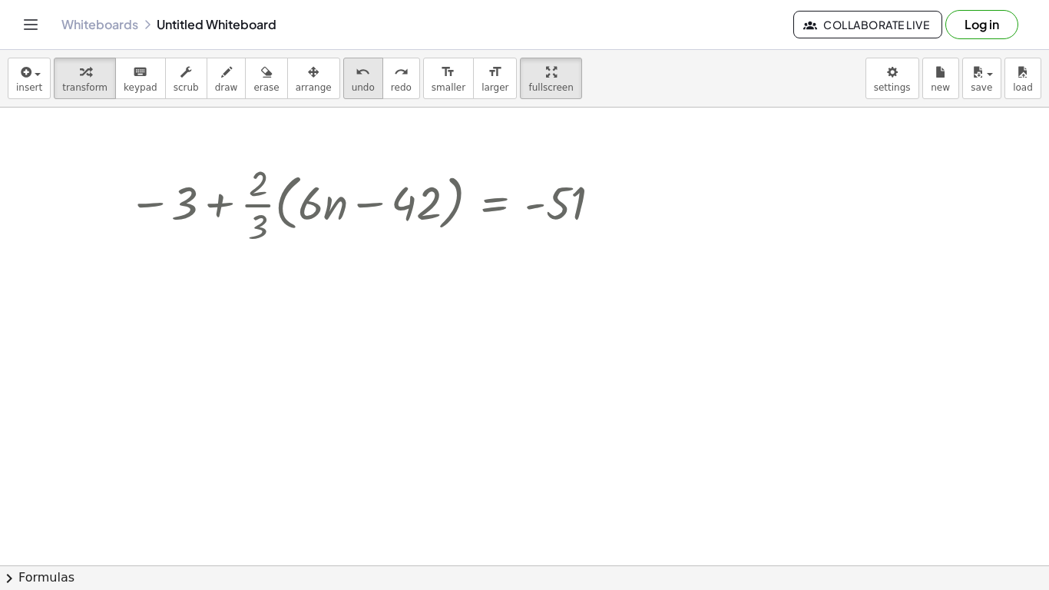
click at [352, 76] on button "undo undo" at bounding box center [363, 78] width 40 height 41
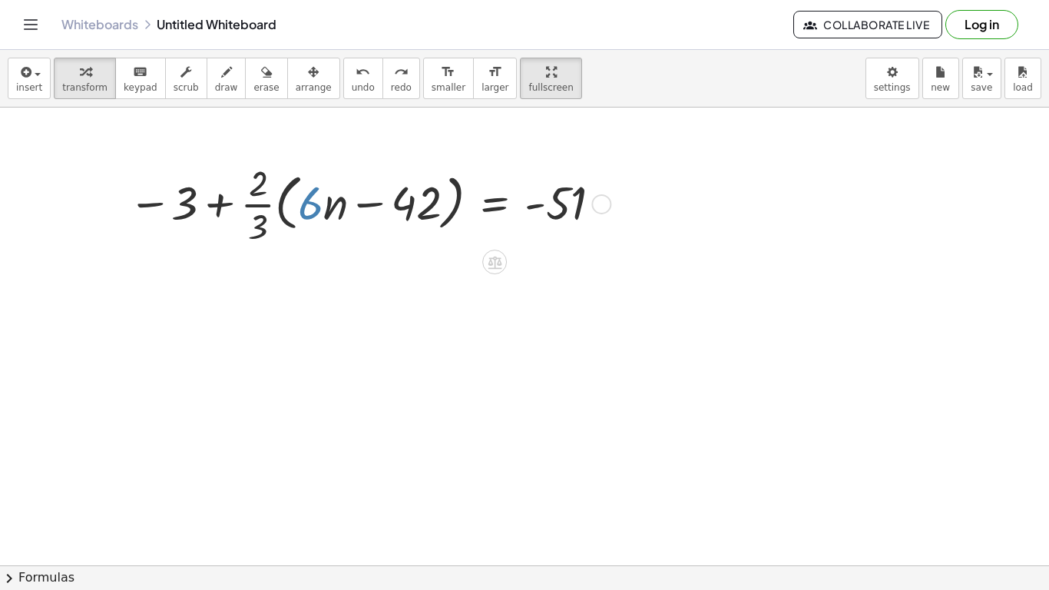
click at [313, 215] on div at bounding box center [367, 202] width 493 height 91
drag, startPoint x: 336, startPoint y: 205, endPoint x: 324, endPoint y: 205, distance: 11.5
click at [324, 205] on div at bounding box center [367, 202] width 493 height 91
drag, startPoint x: 256, startPoint y: 202, endPoint x: 333, endPoint y: 198, distance: 77.7
click at [333, 198] on div at bounding box center [367, 202] width 493 height 91
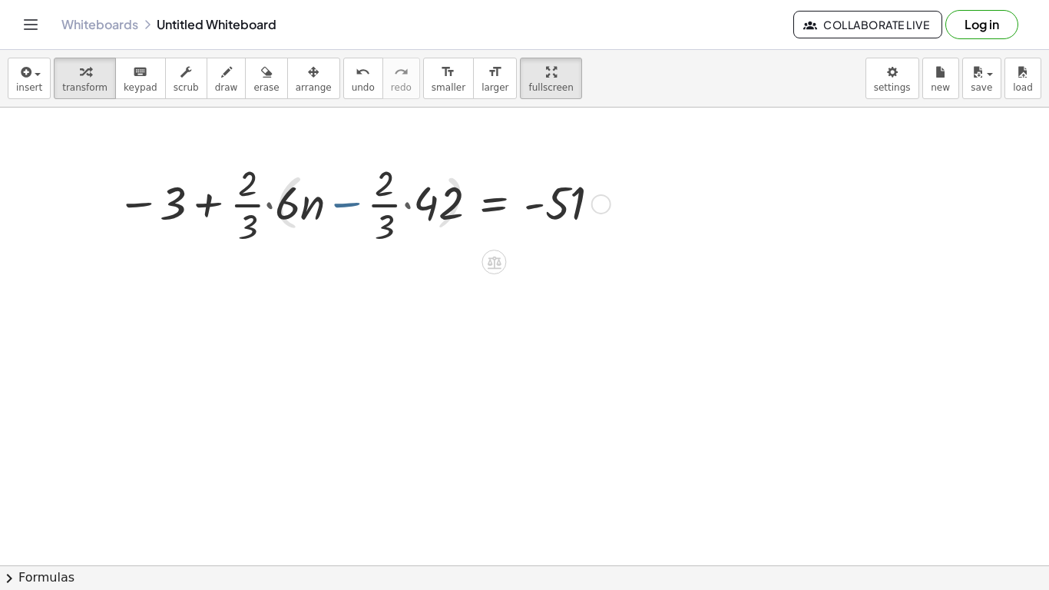
click at [333, 198] on div at bounding box center [361, 202] width 504 height 91
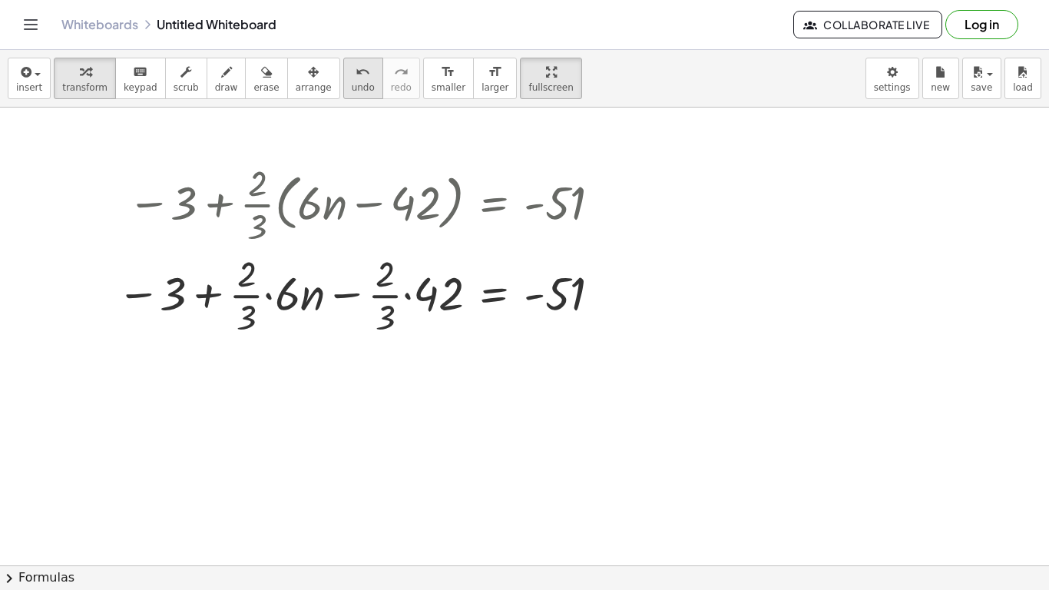
click at [352, 86] on span "undo" at bounding box center [363, 87] width 23 height 11
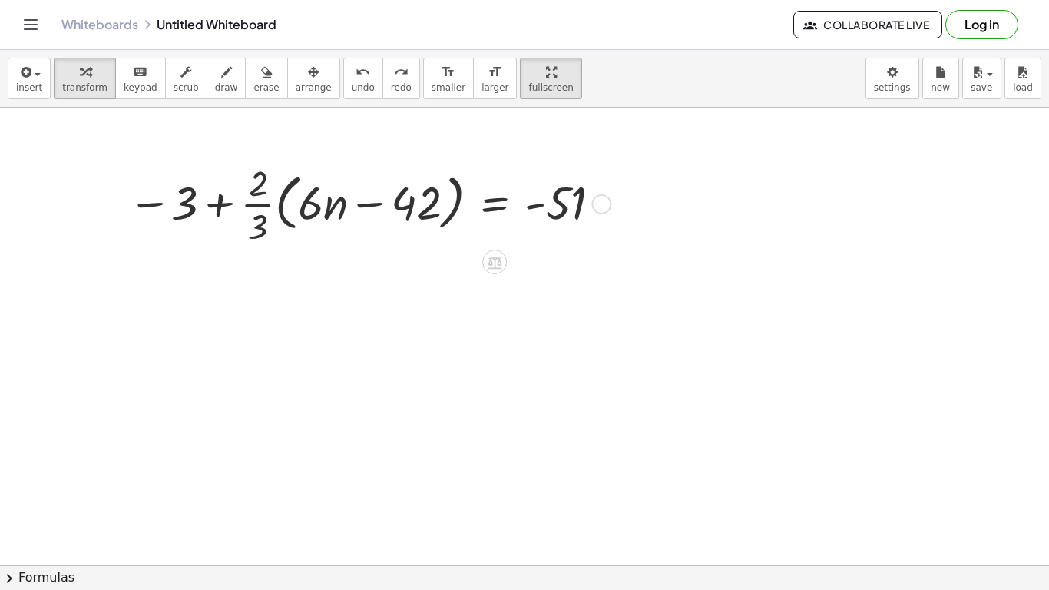
click at [261, 210] on div at bounding box center [367, 202] width 493 height 91
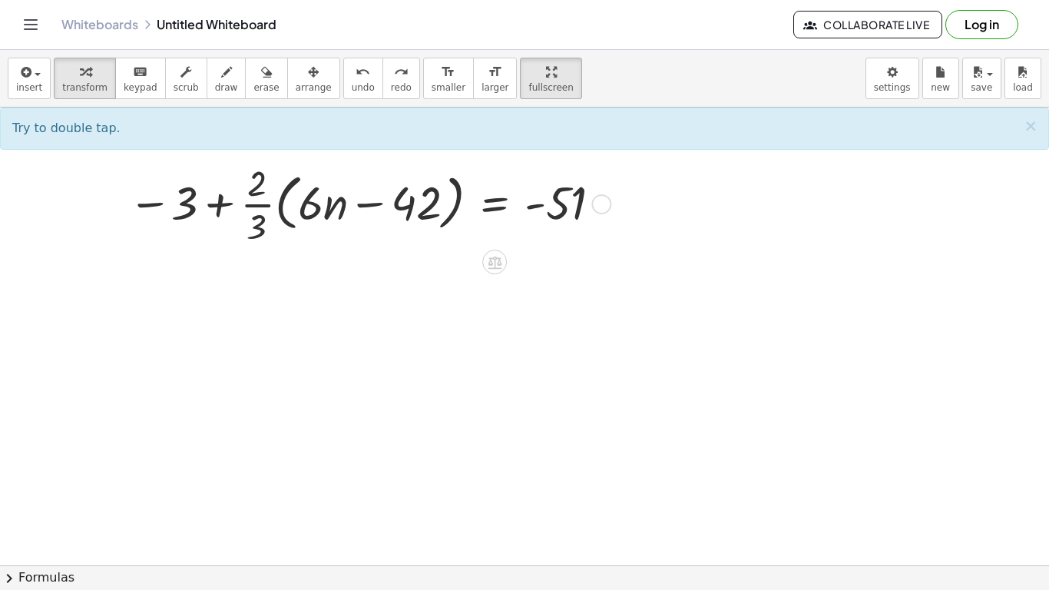
click at [252, 213] on div at bounding box center [367, 202] width 493 height 91
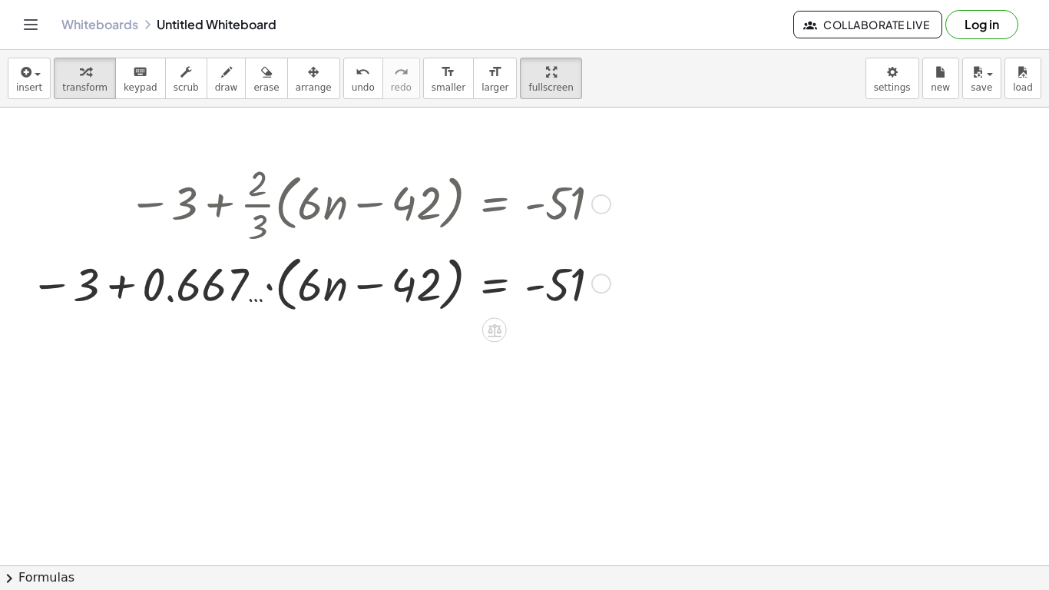
click at [214, 288] on div at bounding box center [317, 282] width 591 height 68
click at [352, 87] on span "undo" at bounding box center [363, 87] width 23 height 11
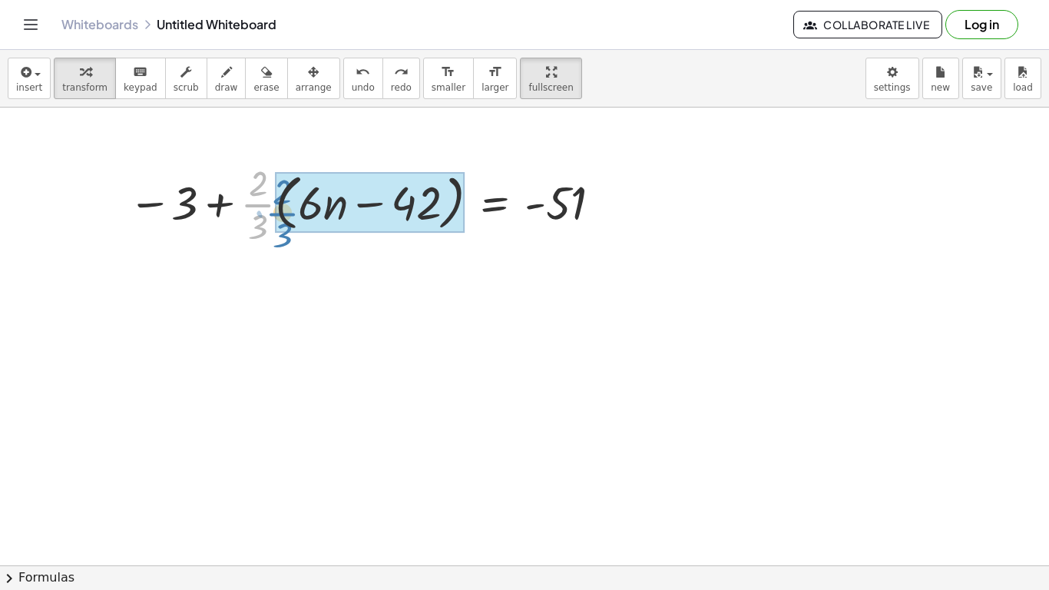
drag, startPoint x: 260, startPoint y: 206, endPoint x: 278, endPoint y: 216, distance: 20.3
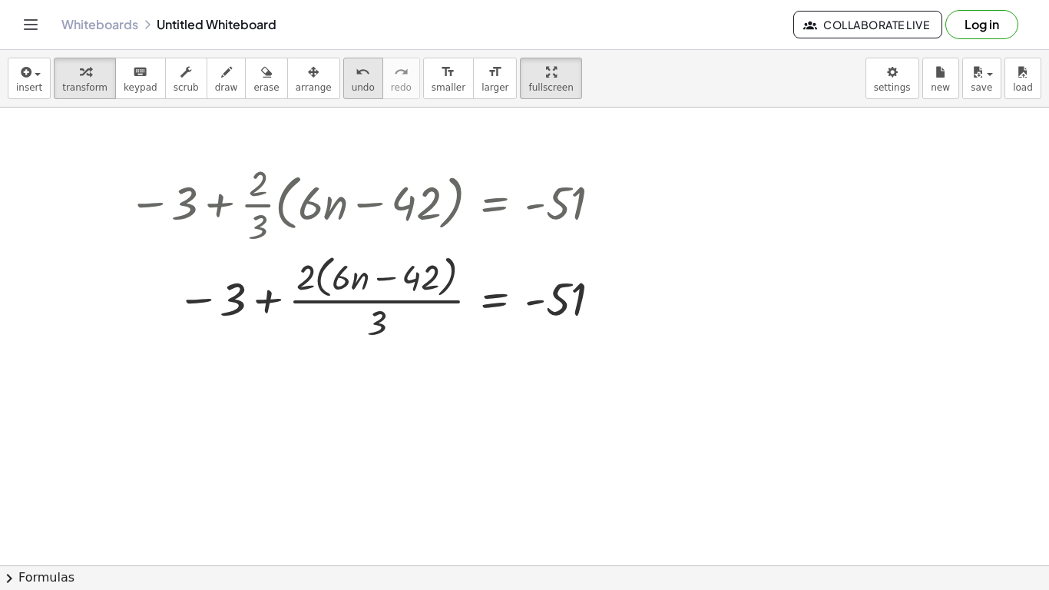
click at [352, 88] on span "undo" at bounding box center [363, 87] width 23 height 11
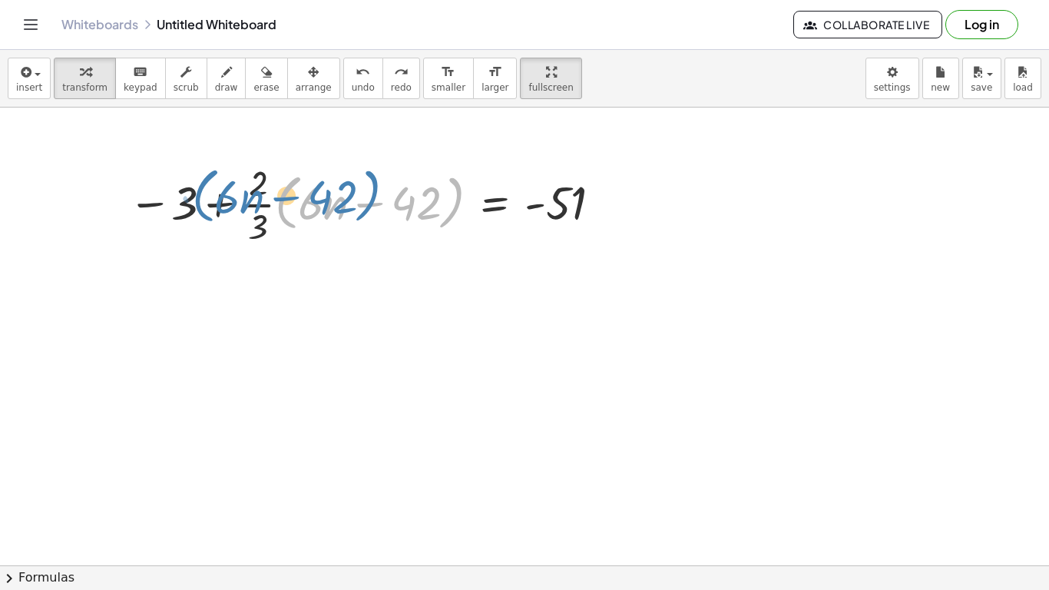
drag, startPoint x: 280, startPoint y: 210, endPoint x: 197, endPoint y: 204, distance: 83.2
click at [197, 204] on div at bounding box center [367, 202] width 493 height 91
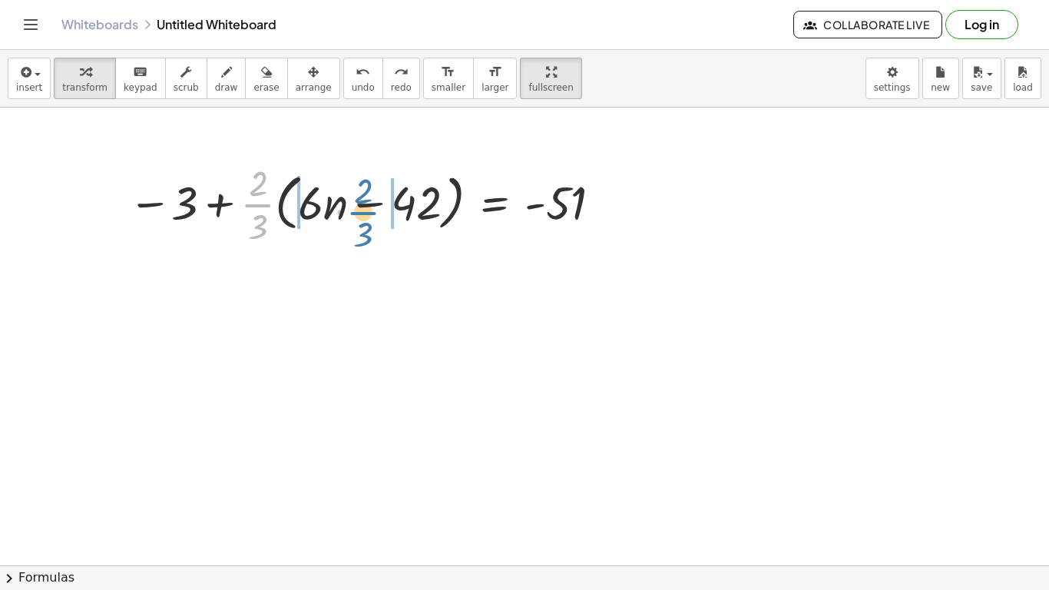
drag, startPoint x: 245, startPoint y: 200, endPoint x: 372, endPoint y: 204, distance: 126.8
click at [372, 204] on div at bounding box center [367, 202] width 493 height 91
